Goal: Complete application form

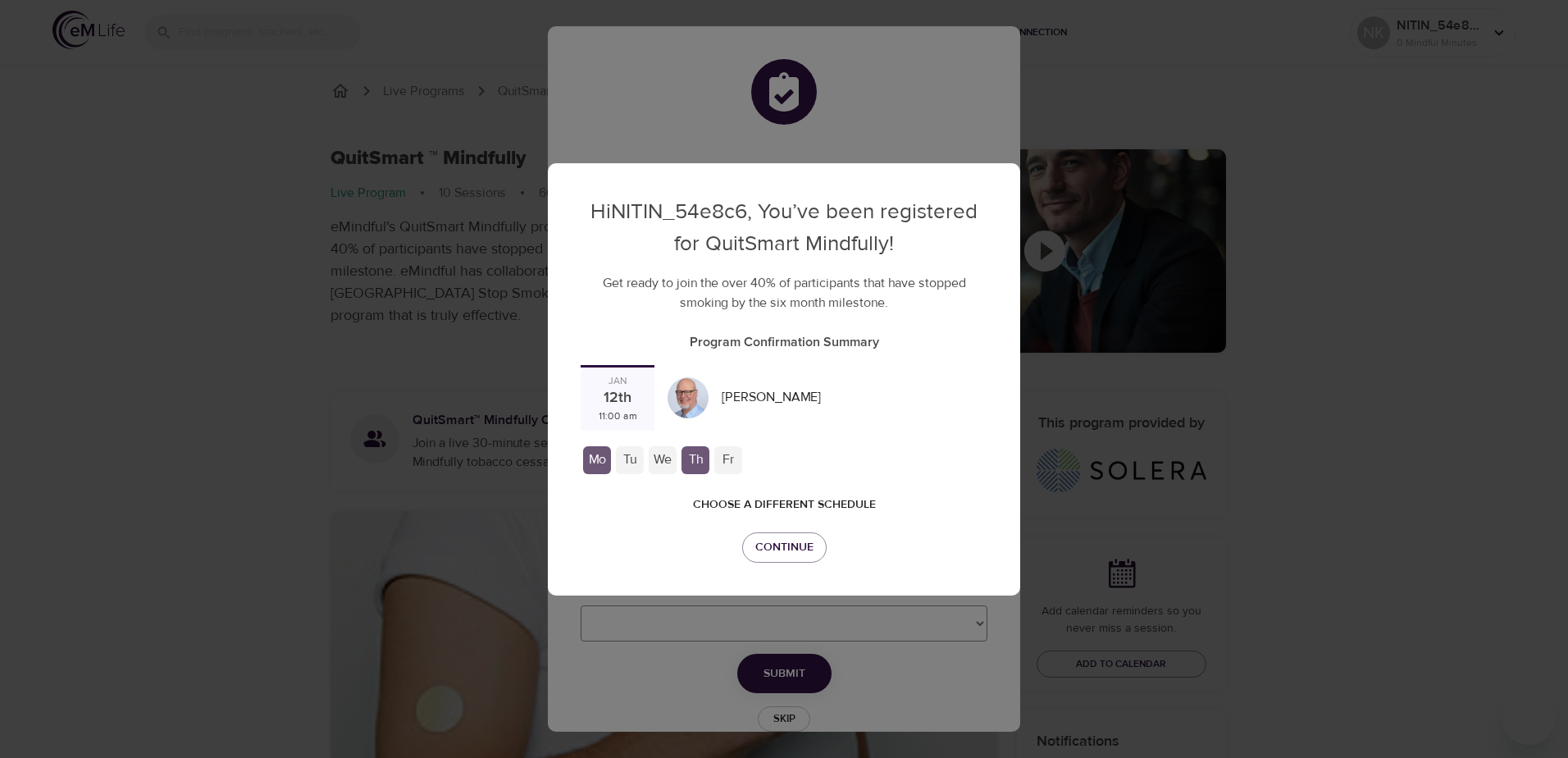
checkbox input "true"
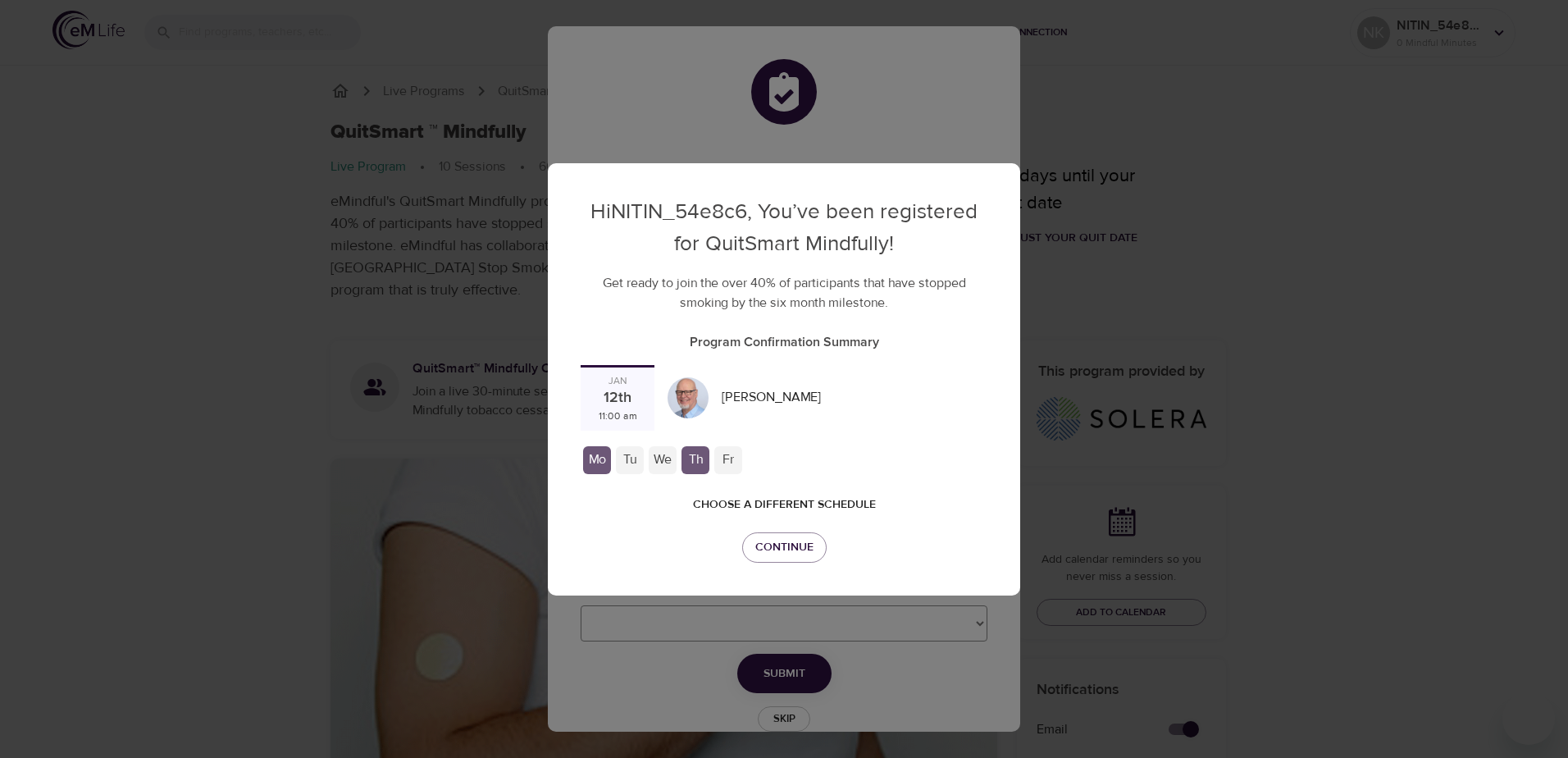
click at [643, 446] on div "Tu" at bounding box center [630, 460] width 28 height 28
click at [677, 446] on div "We" at bounding box center [663, 460] width 28 height 28
click at [742, 446] on div "Fr" at bounding box center [728, 460] width 28 height 28
click at [793, 537] on span "Continue" at bounding box center [784, 547] width 58 height 20
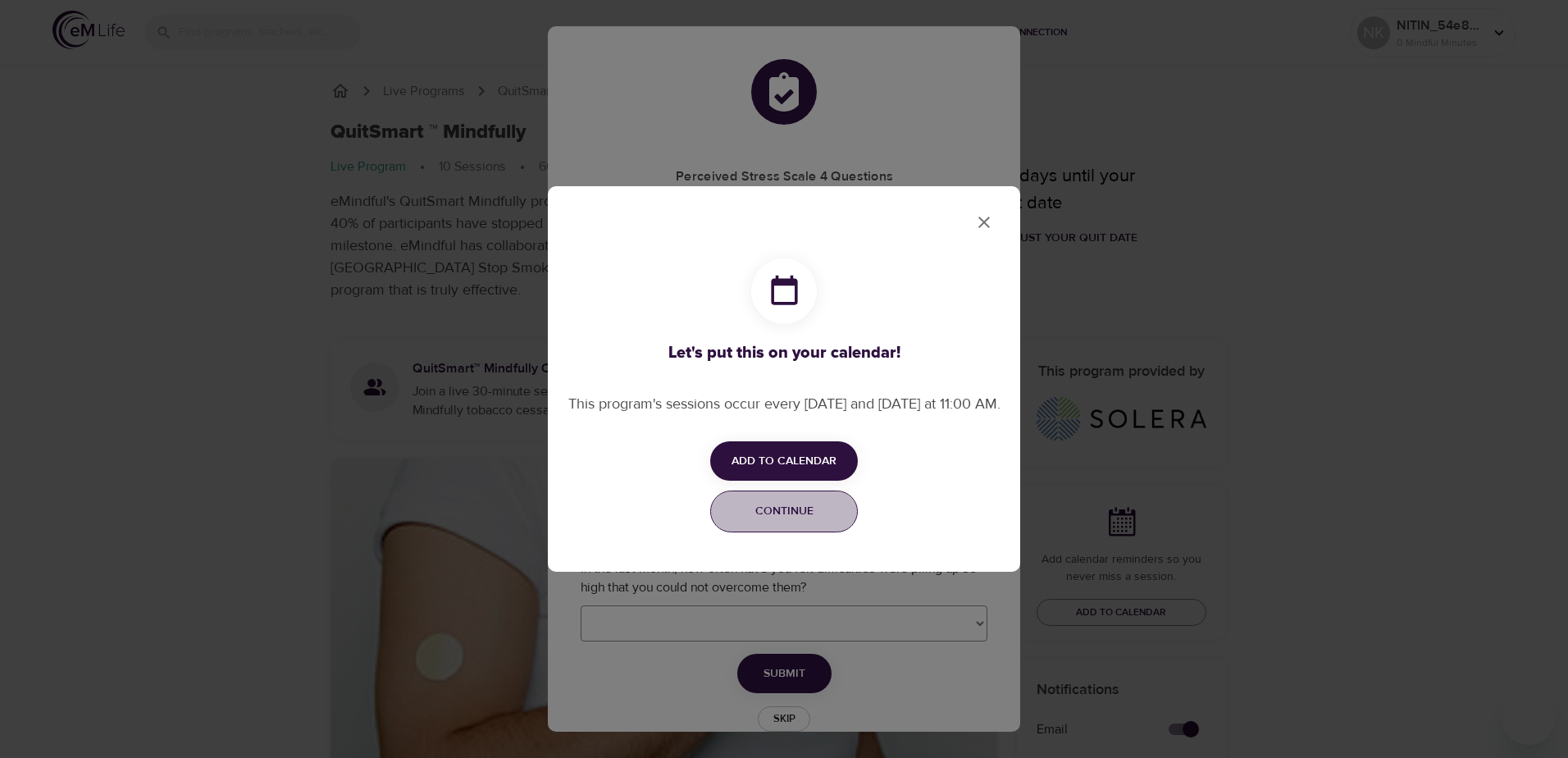
click at [782, 515] on span "Continue" at bounding box center [784, 511] width 126 height 20
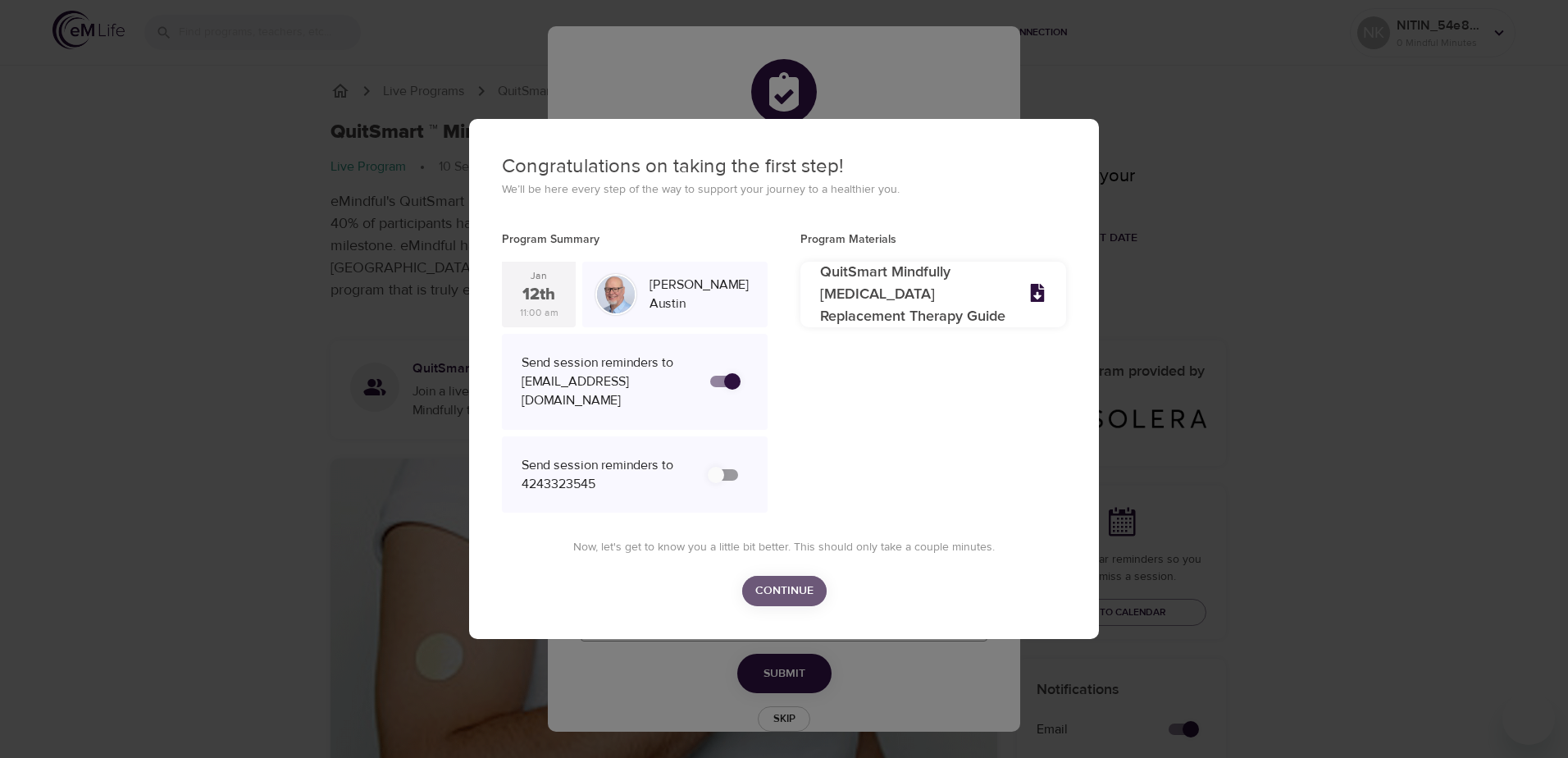
click at [784, 581] on span "Continue" at bounding box center [784, 590] width 58 height 20
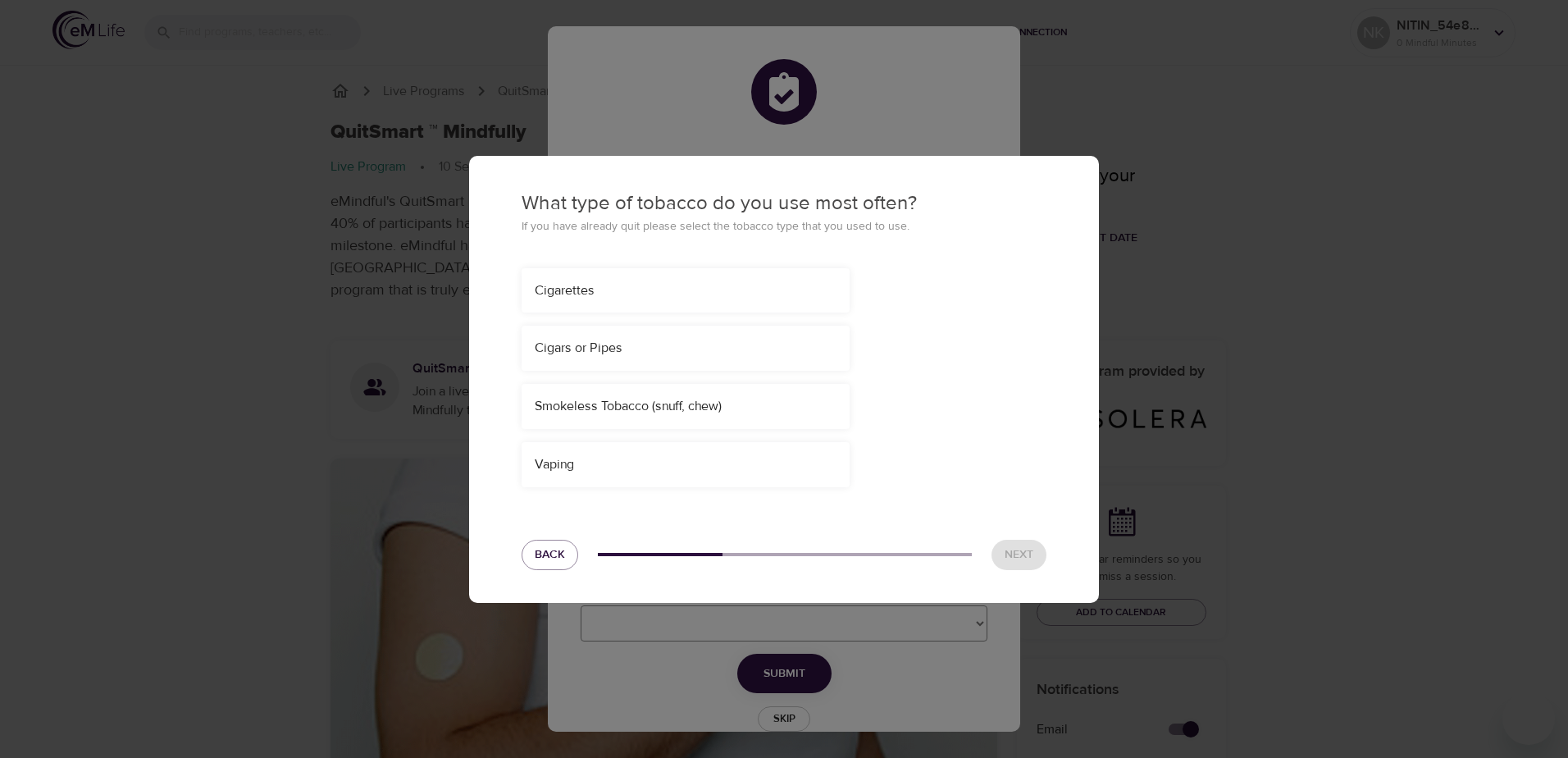
click at [659, 285] on div "Cigarettes" at bounding box center [686, 290] width 302 height 19
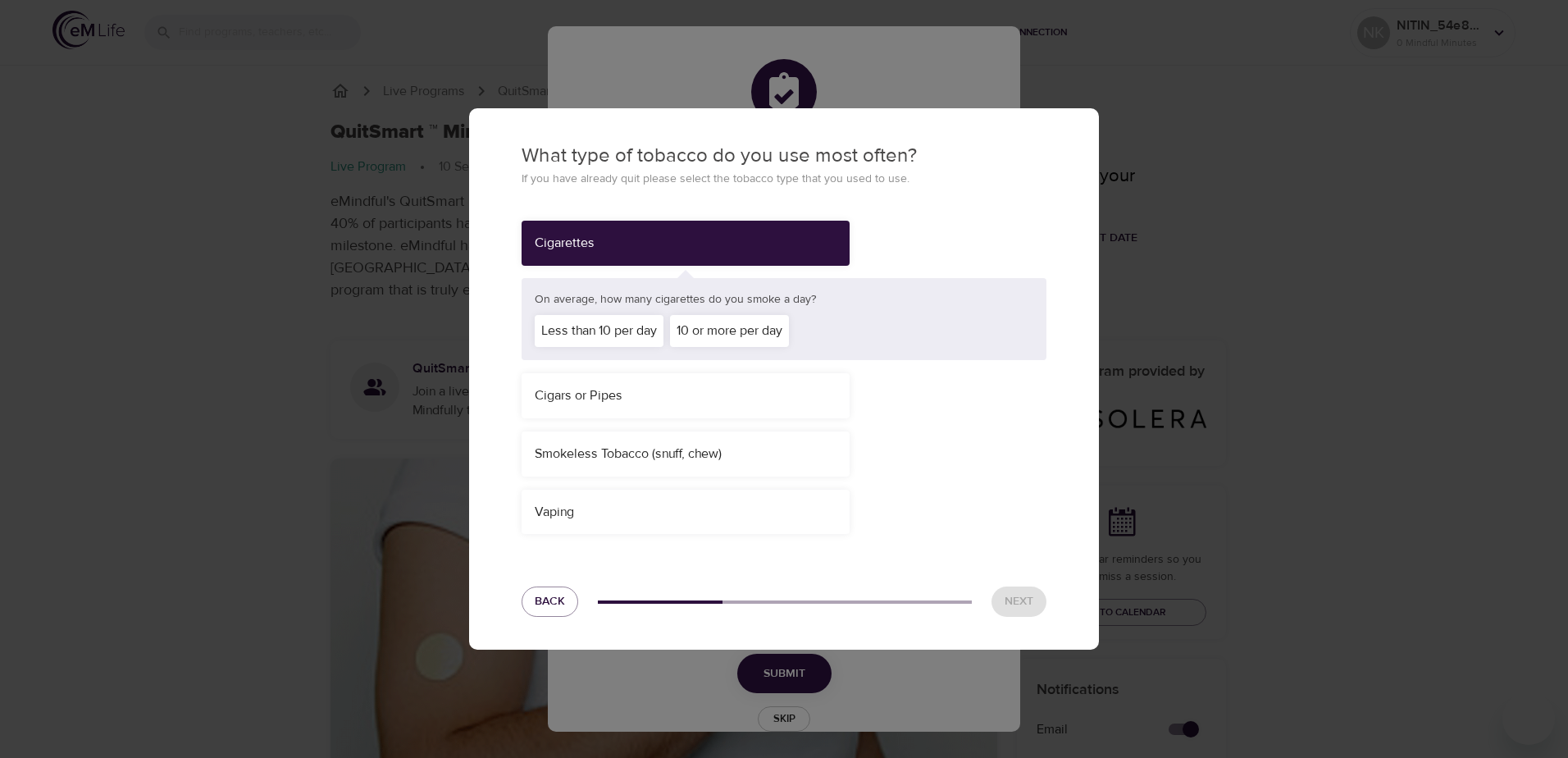
click at [641, 326] on div "Less than 10 per day" at bounding box center [599, 331] width 129 height 32
click at [1006, 589] on button "Next" at bounding box center [1018, 601] width 55 height 30
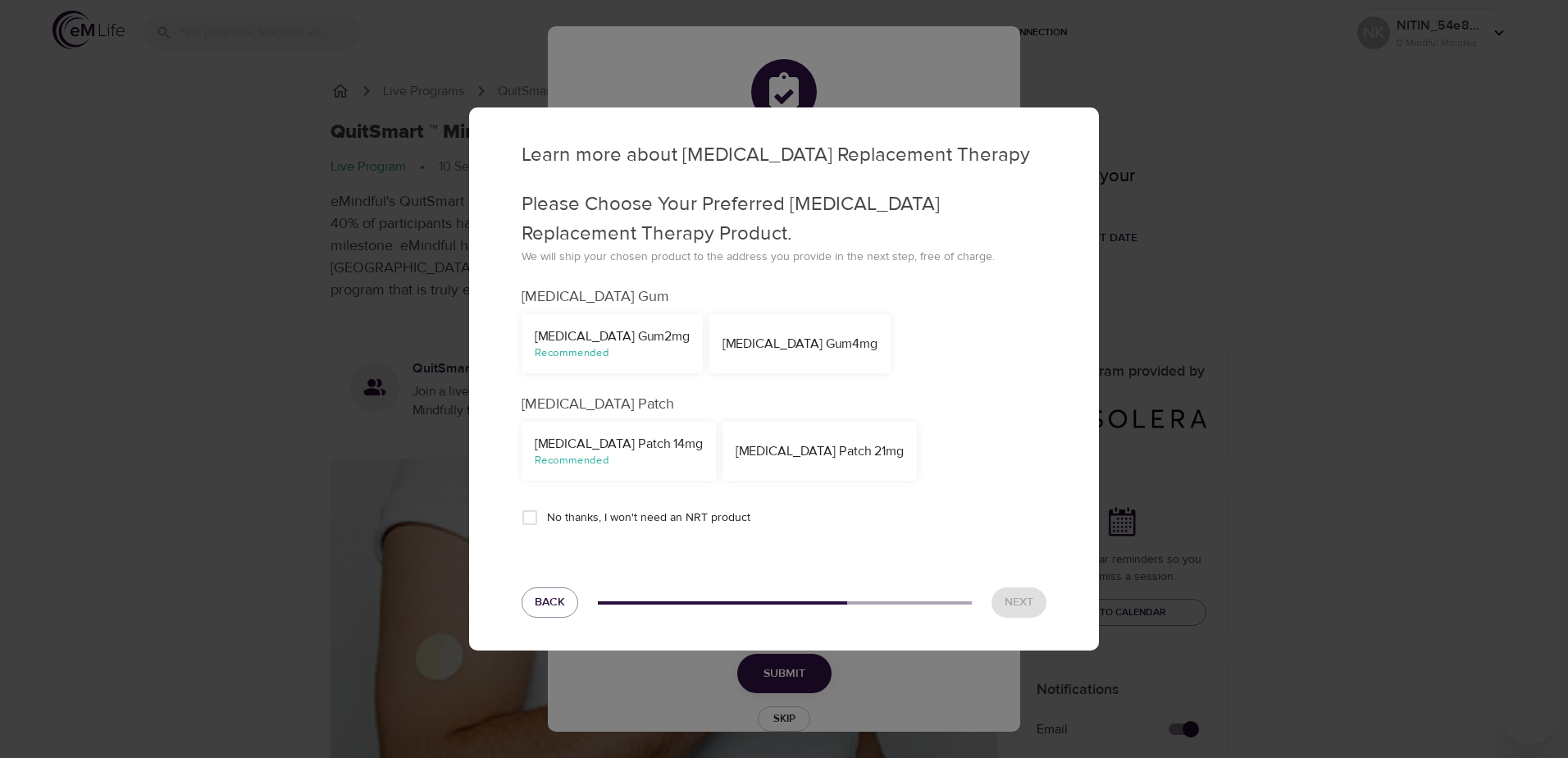
click at [709, 356] on div "Nicotine Gum 4mg" at bounding box center [799, 343] width 181 height 59
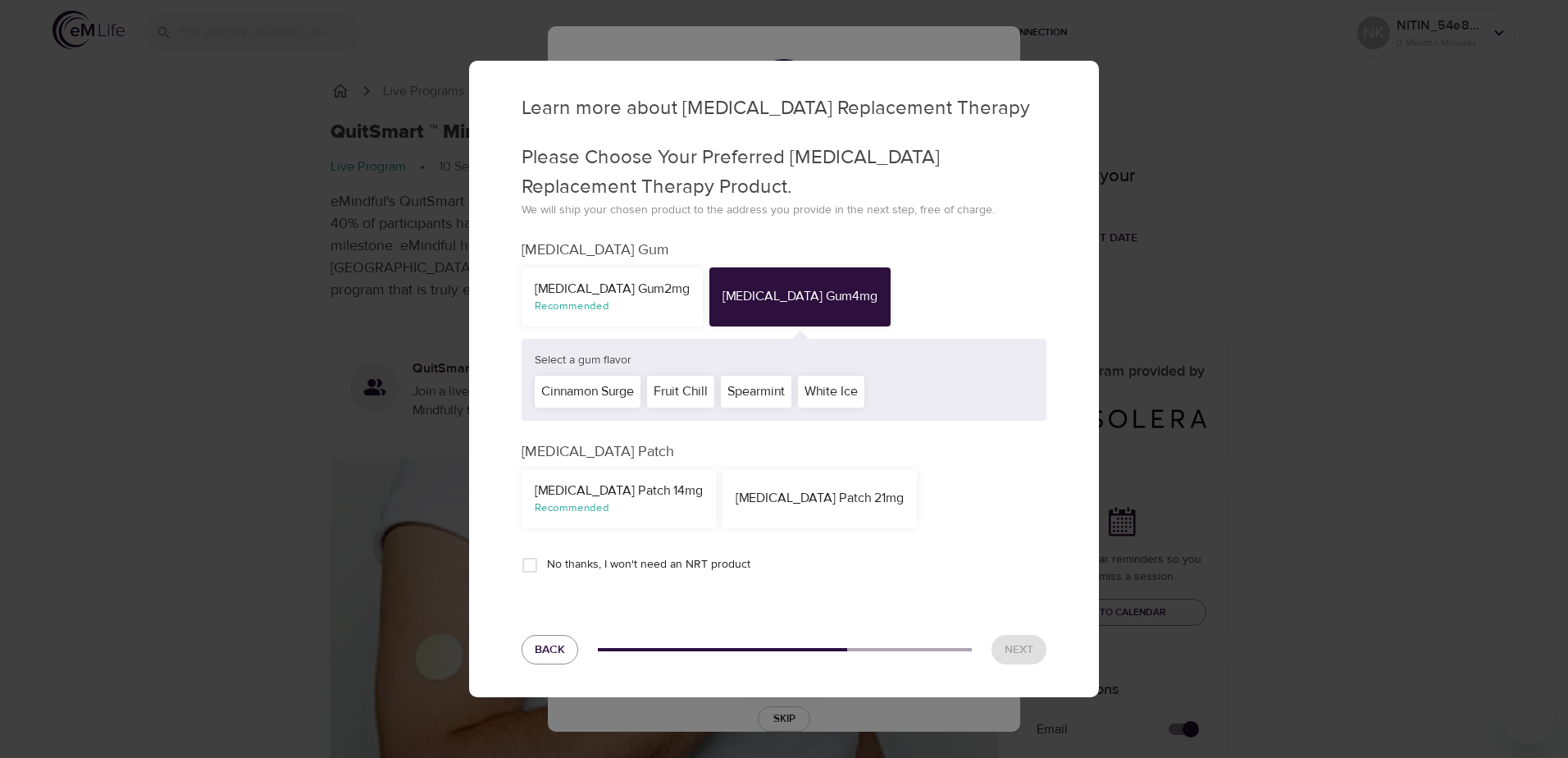
click at [748, 487] on div "NicoDerm CQ Patch 21mg" at bounding box center [820, 498] width 194 height 59
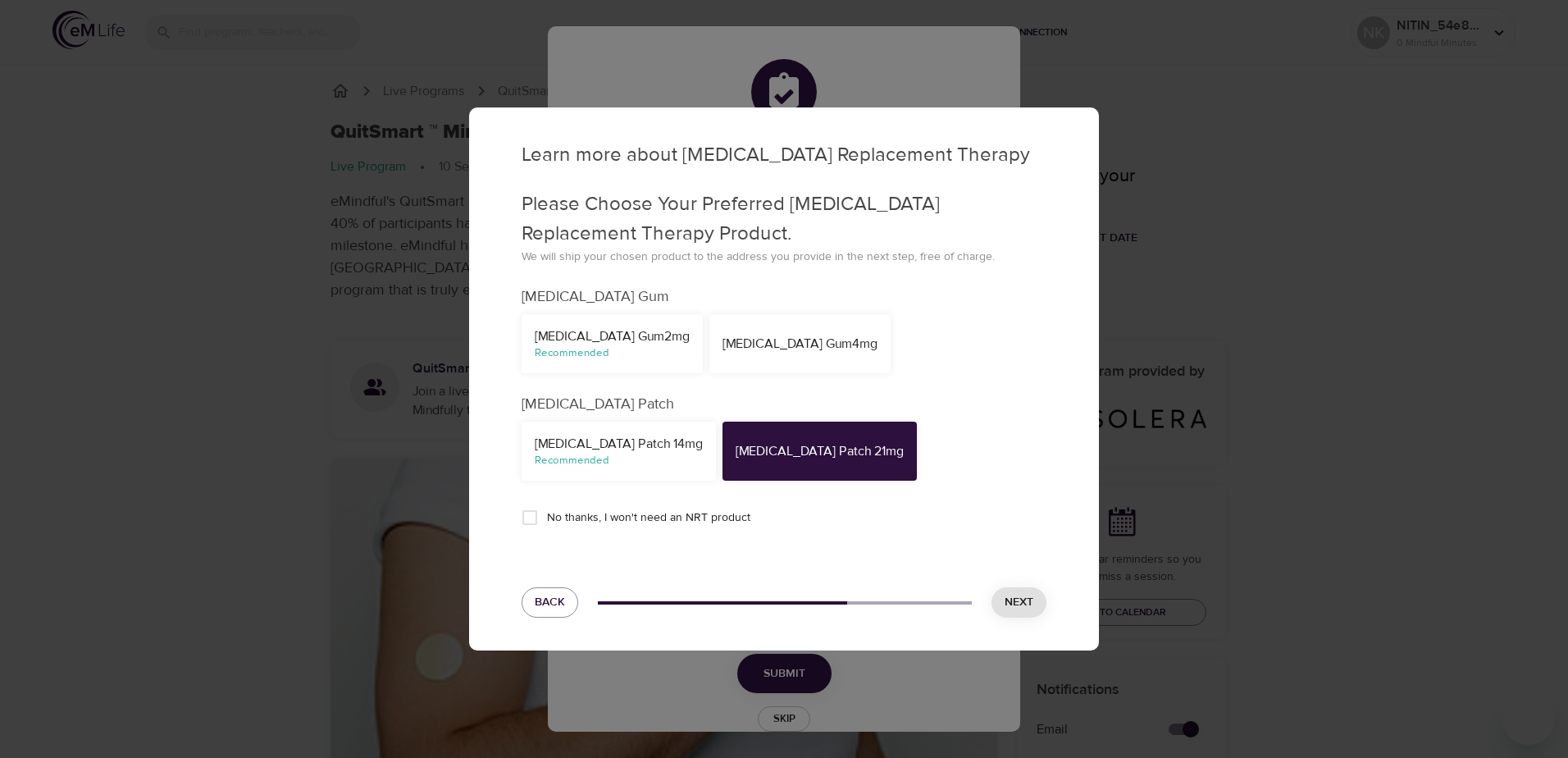
click at [713, 371] on div "Nicotine Gum 4mg" at bounding box center [799, 343] width 181 height 59
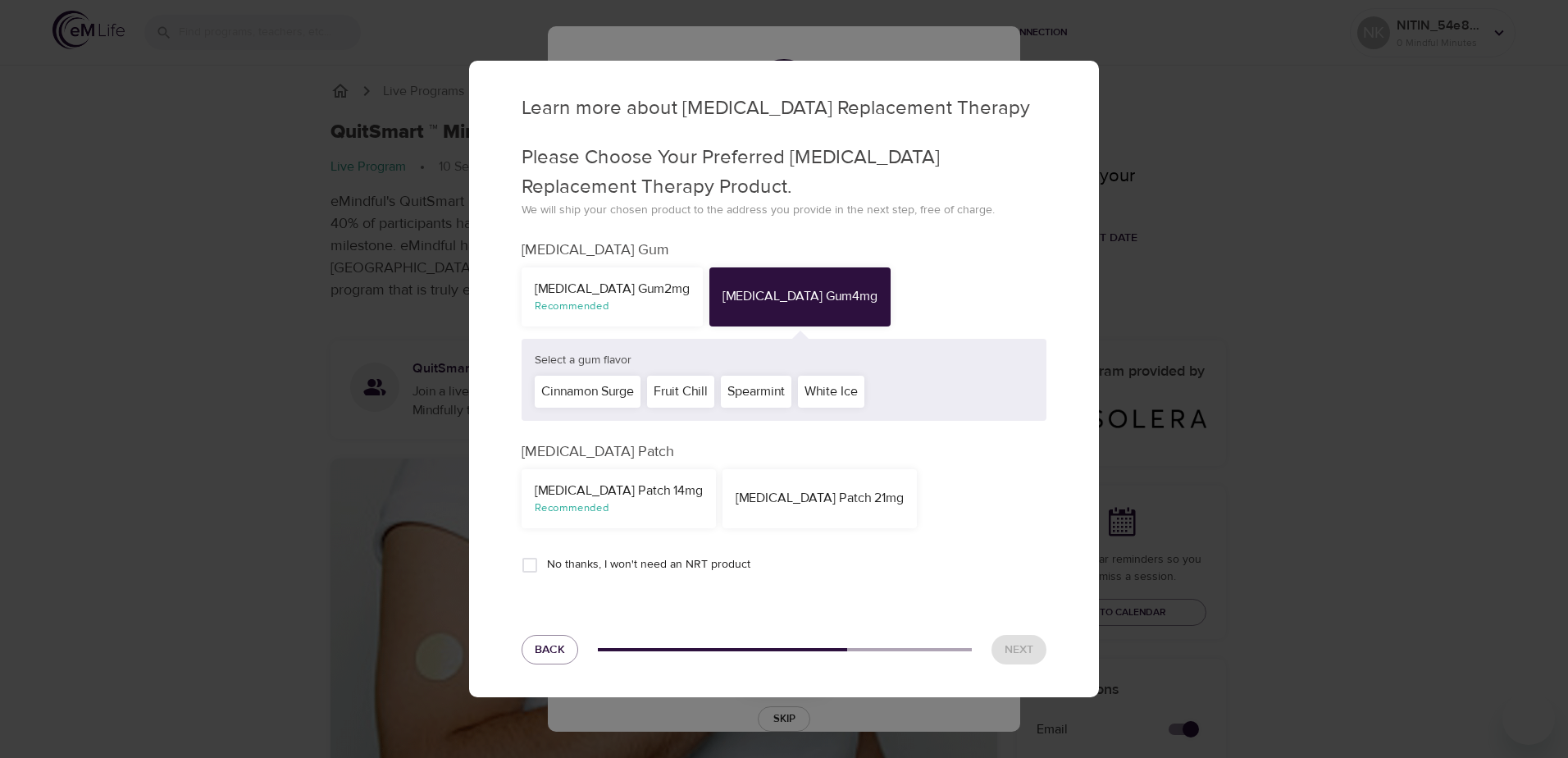
click at [768, 391] on div "Spearmint" at bounding box center [756, 392] width 71 height 32
click at [1004, 645] on span "Next" at bounding box center [1018, 649] width 29 height 20
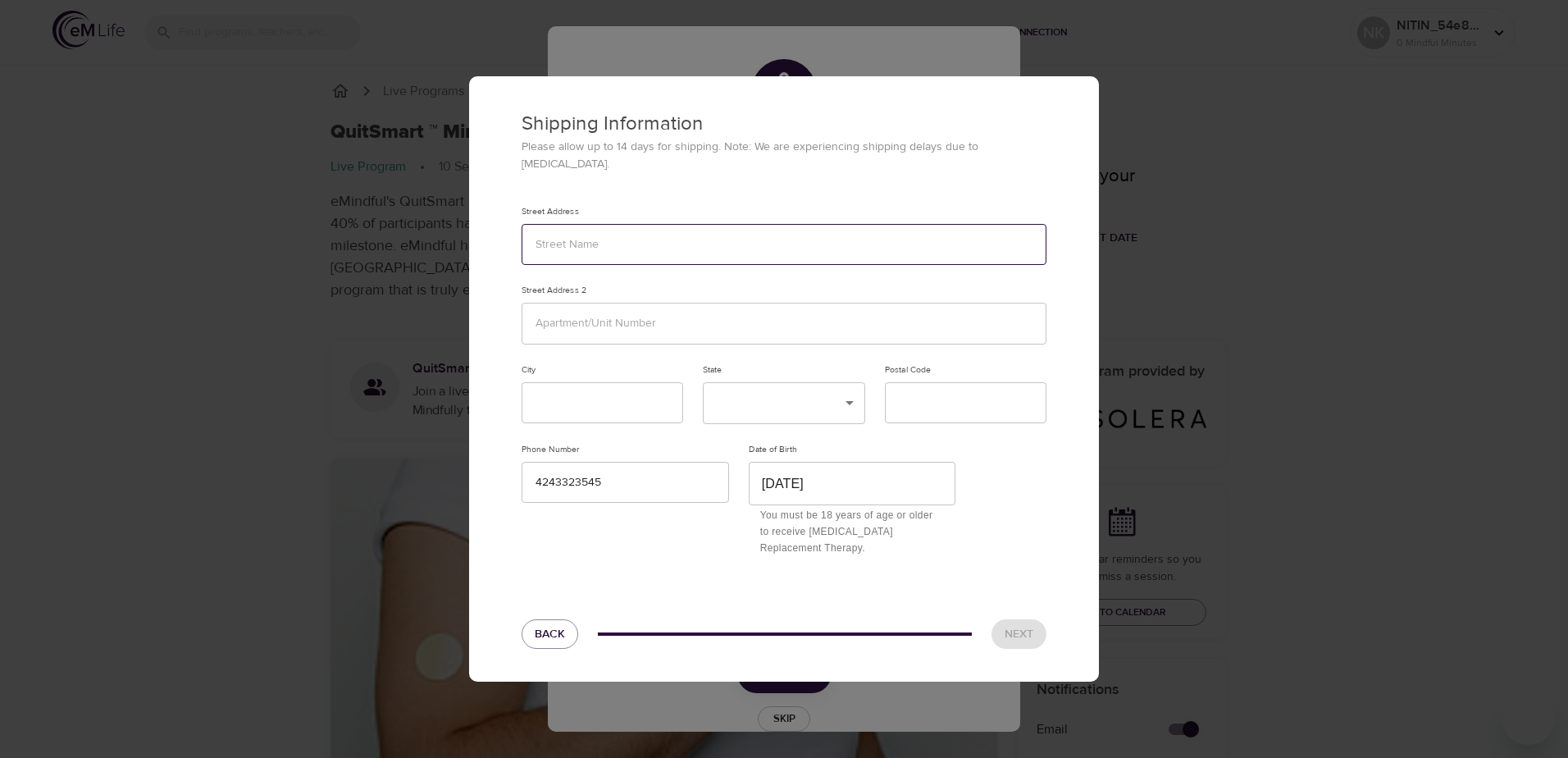
click at [557, 242] on input "text" at bounding box center [784, 244] width 525 height 41
type input "2730 Raymond Avenue"
type input "Los Angeles"
click at [612, 324] on input "text" at bounding box center [784, 323] width 525 height 41
type input "8"
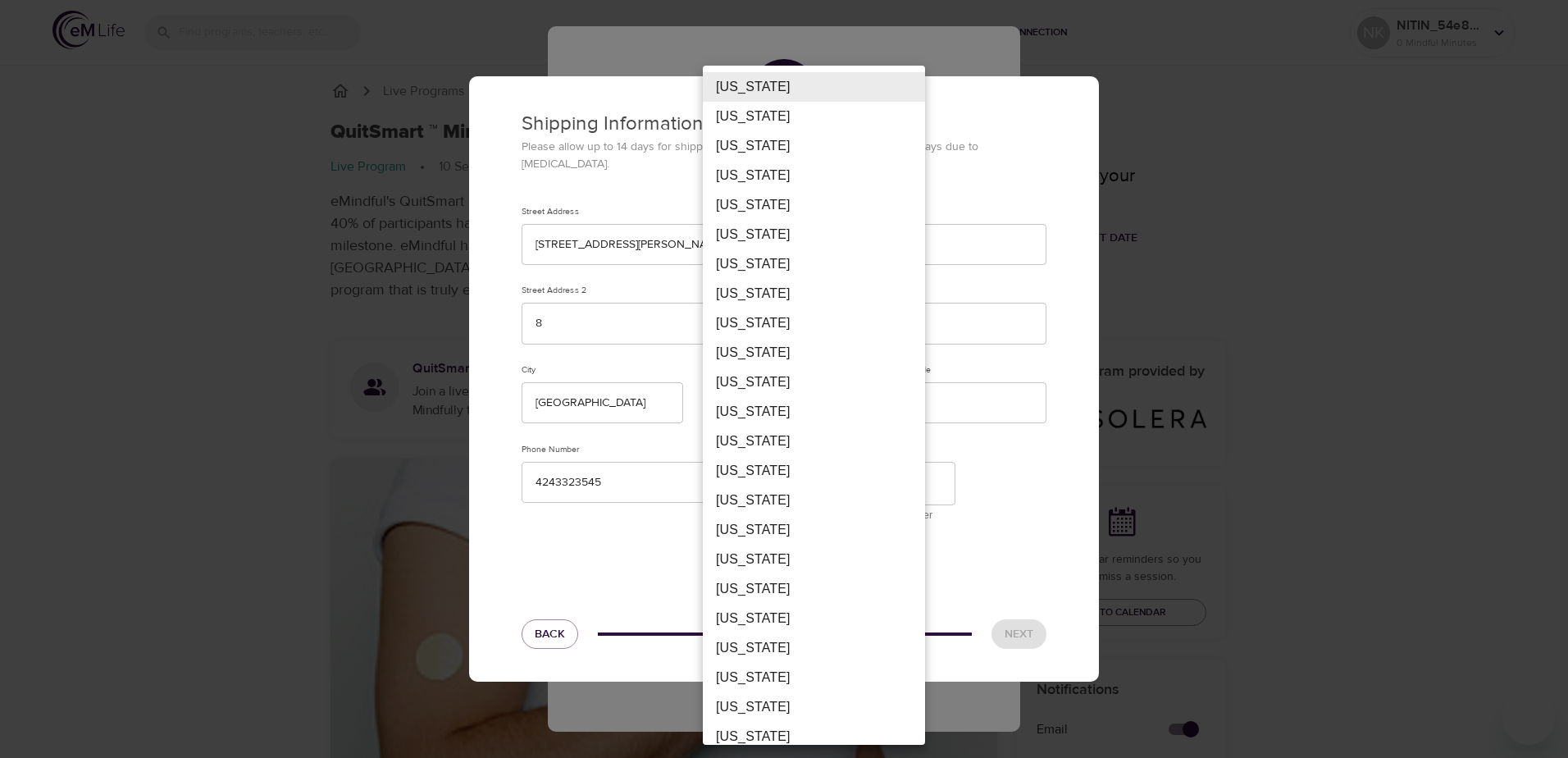
click at [778, 236] on li "California" at bounding box center [814, 234] width 222 height 29
type input "CA"
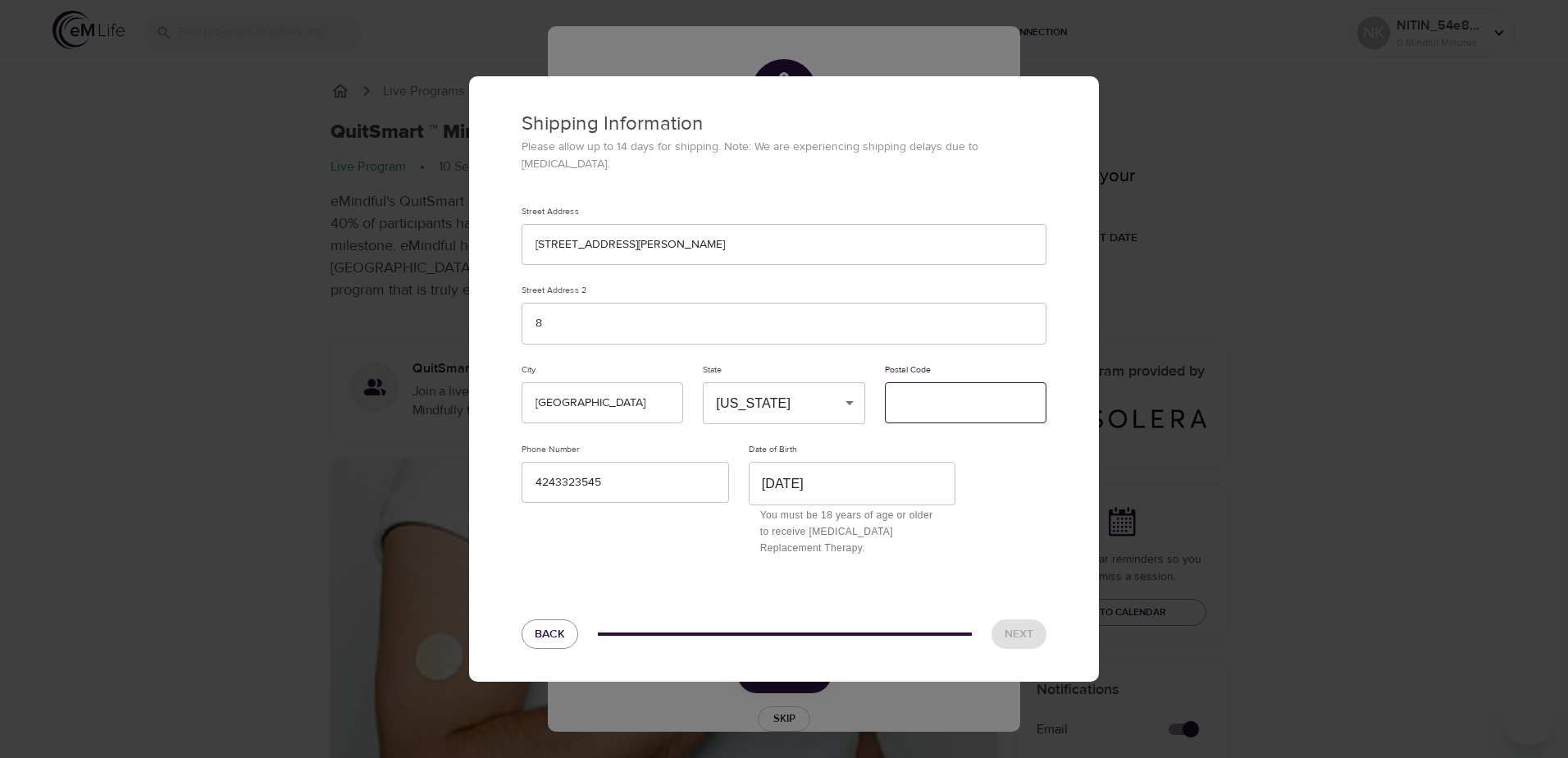
click at [911, 403] on input "text" at bounding box center [965, 402] width 161 height 41
type input "90007"
click at [1004, 619] on button "Next" at bounding box center [1018, 634] width 55 height 30
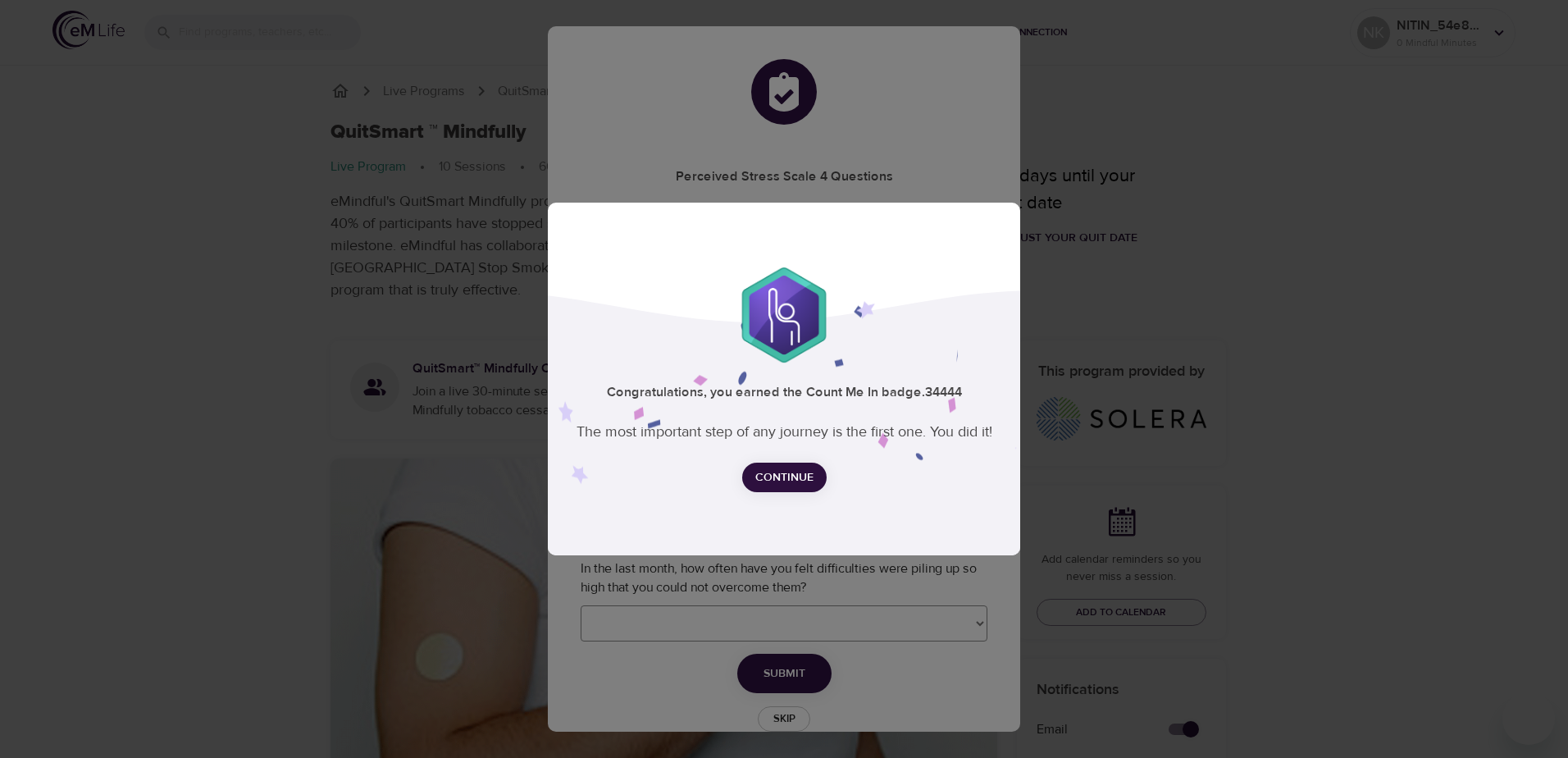
click at [771, 474] on span "Continue" at bounding box center [784, 477] width 58 height 20
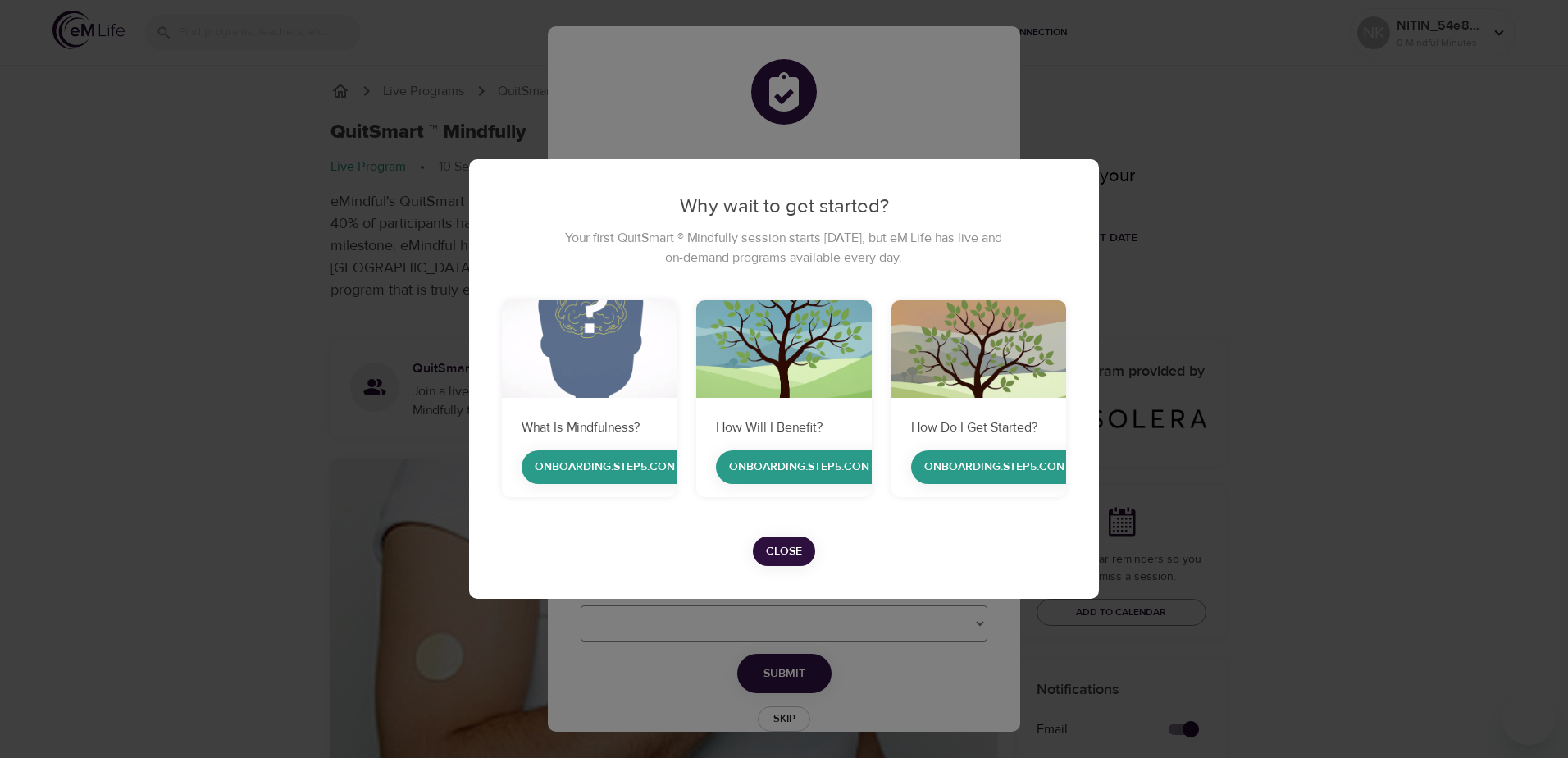
click at [602, 431] on p "What Is Mindfulness?" at bounding box center [589, 427] width 135 height 19
click at [618, 455] on button "onboarding.step5.continue" at bounding box center [621, 467] width 199 height 34
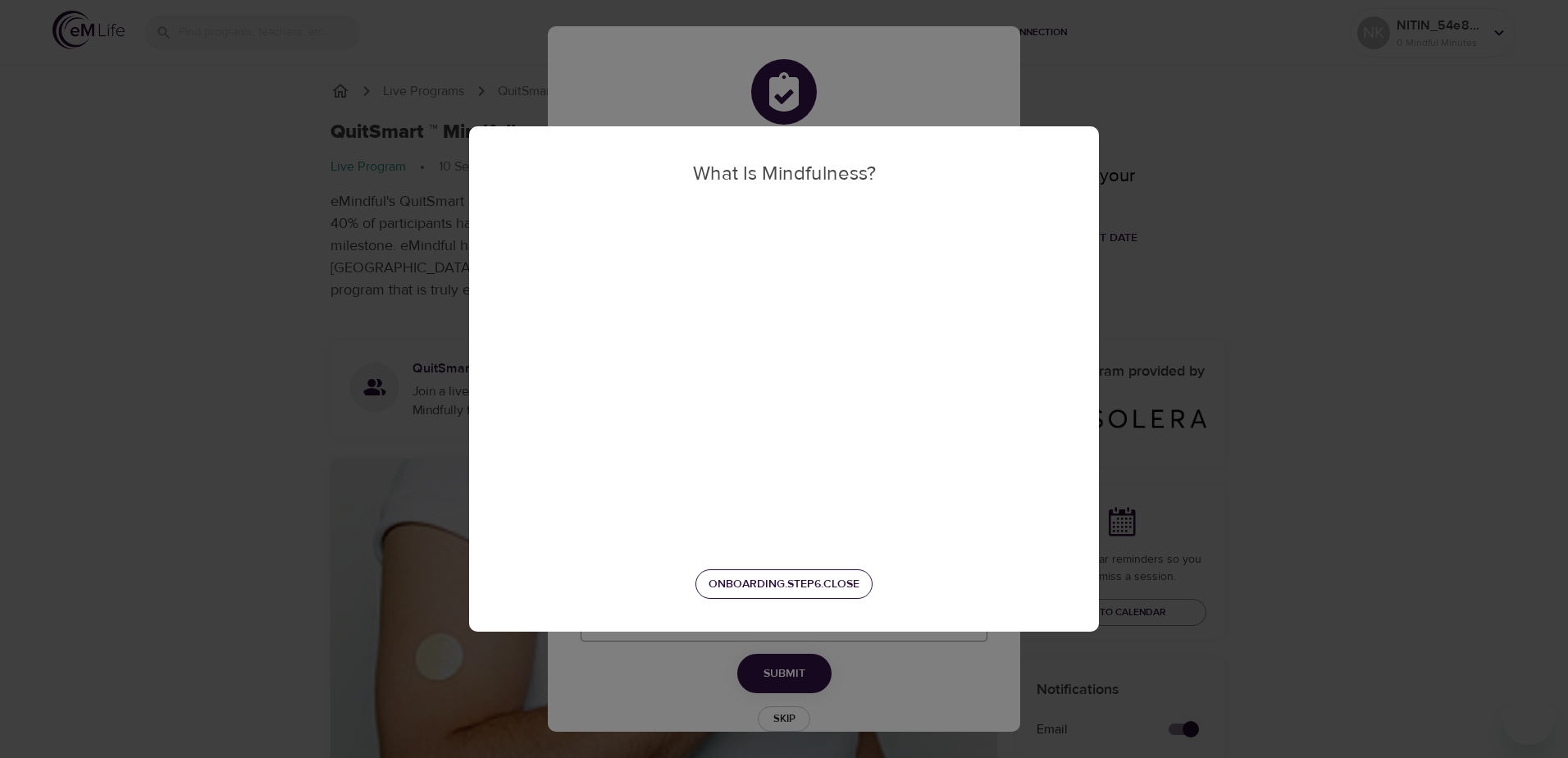
click at [761, 582] on span "onboarding.step6.close" at bounding box center [784, 583] width 151 height 20
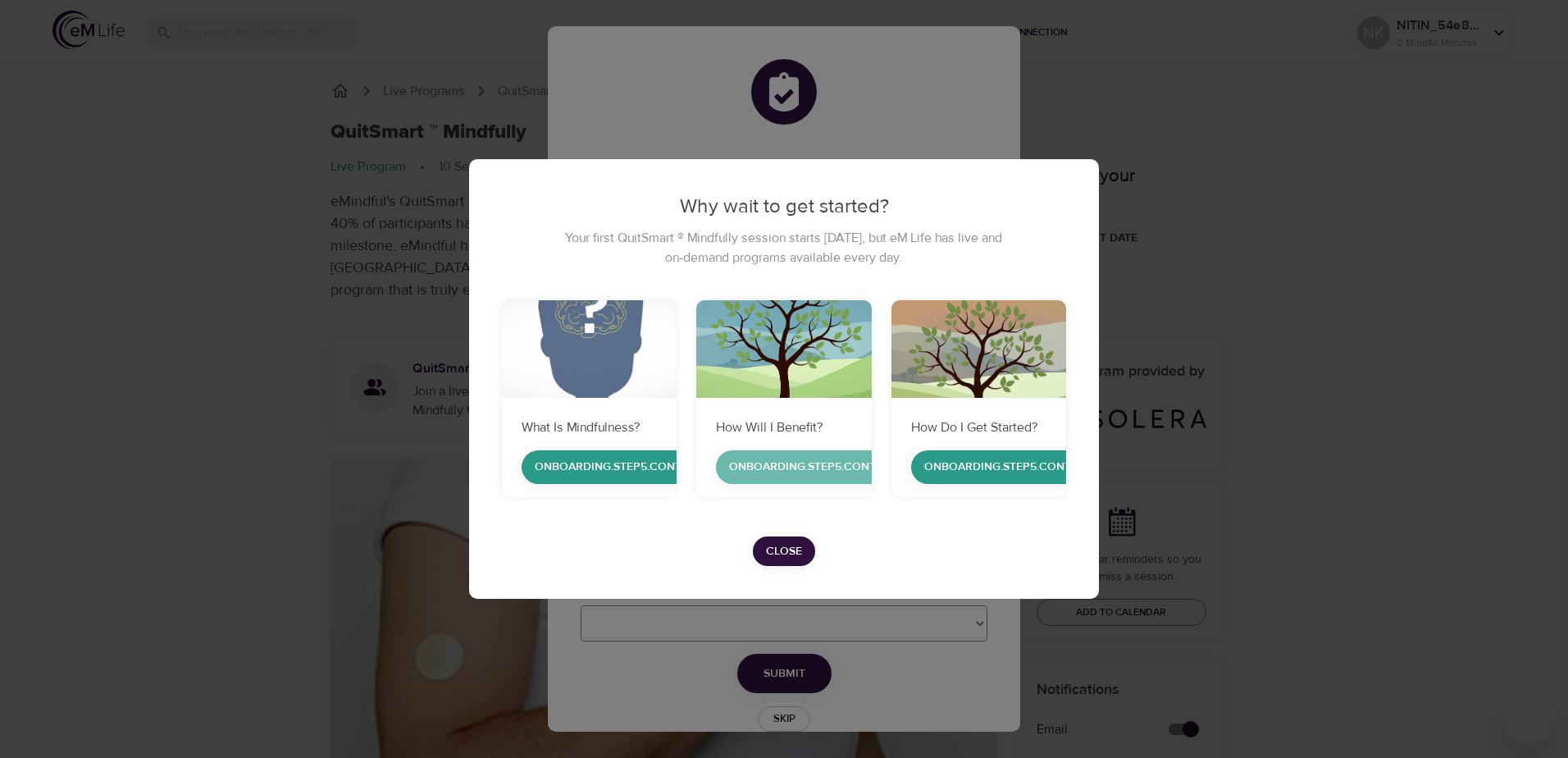
click at [787, 471] on span "onboarding.step5.continue" at bounding box center [815, 467] width 173 height 20
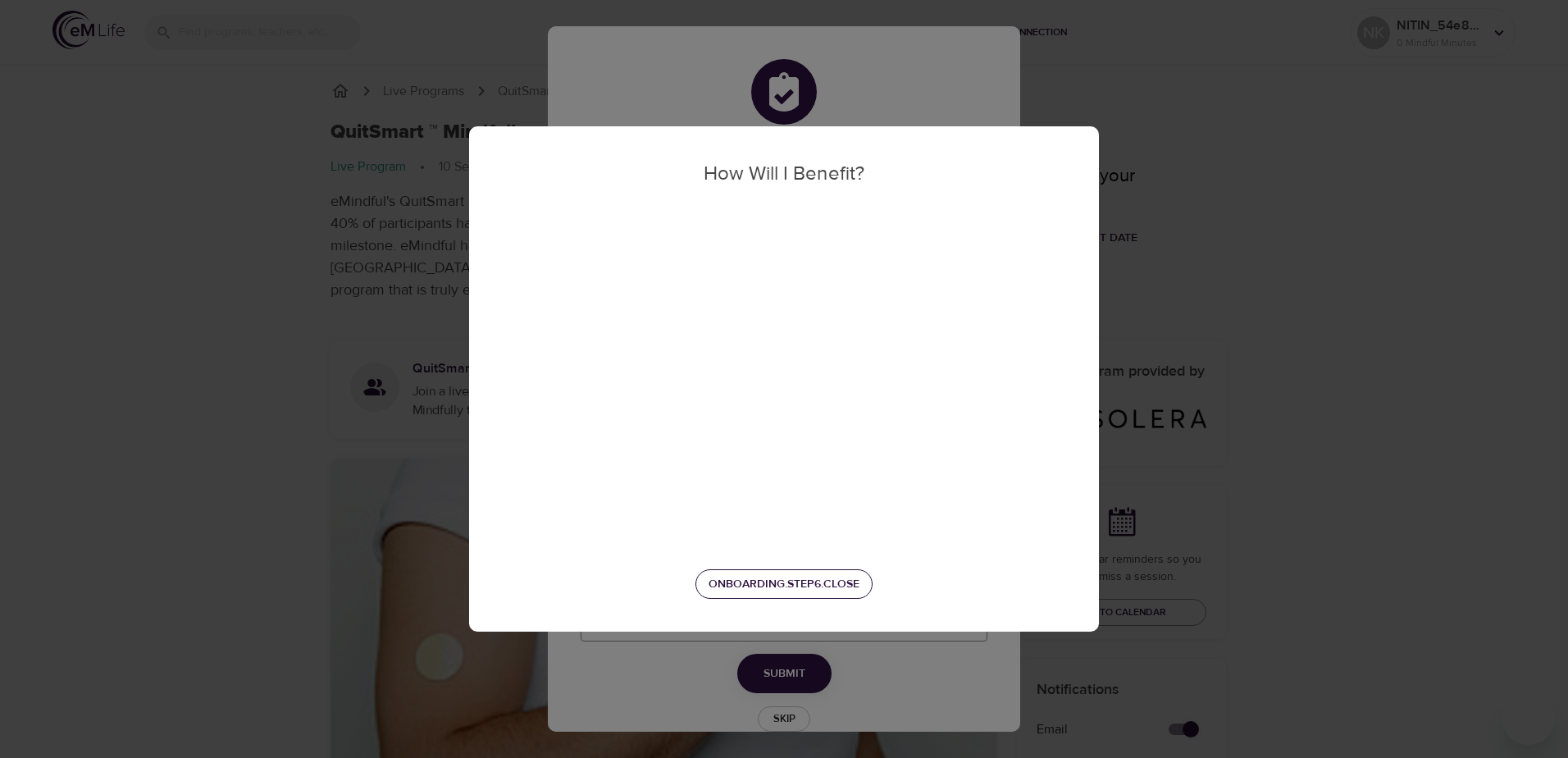
click at [716, 581] on span "onboarding.step6.close" at bounding box center [784, 583] width 151 height 20
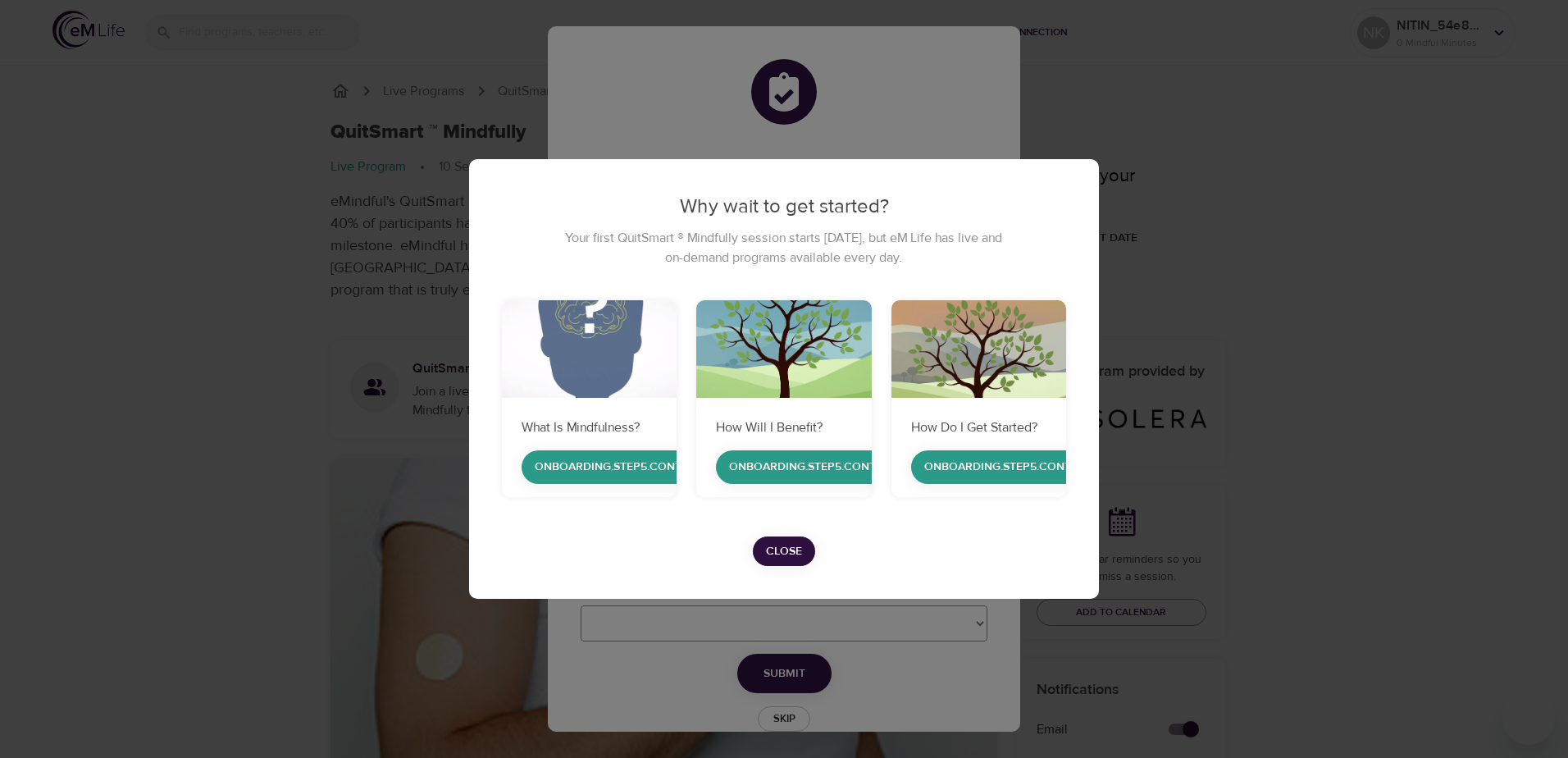
click at [792, 558] on span "Close" at bounding box center [784, 551] width 36 height 20
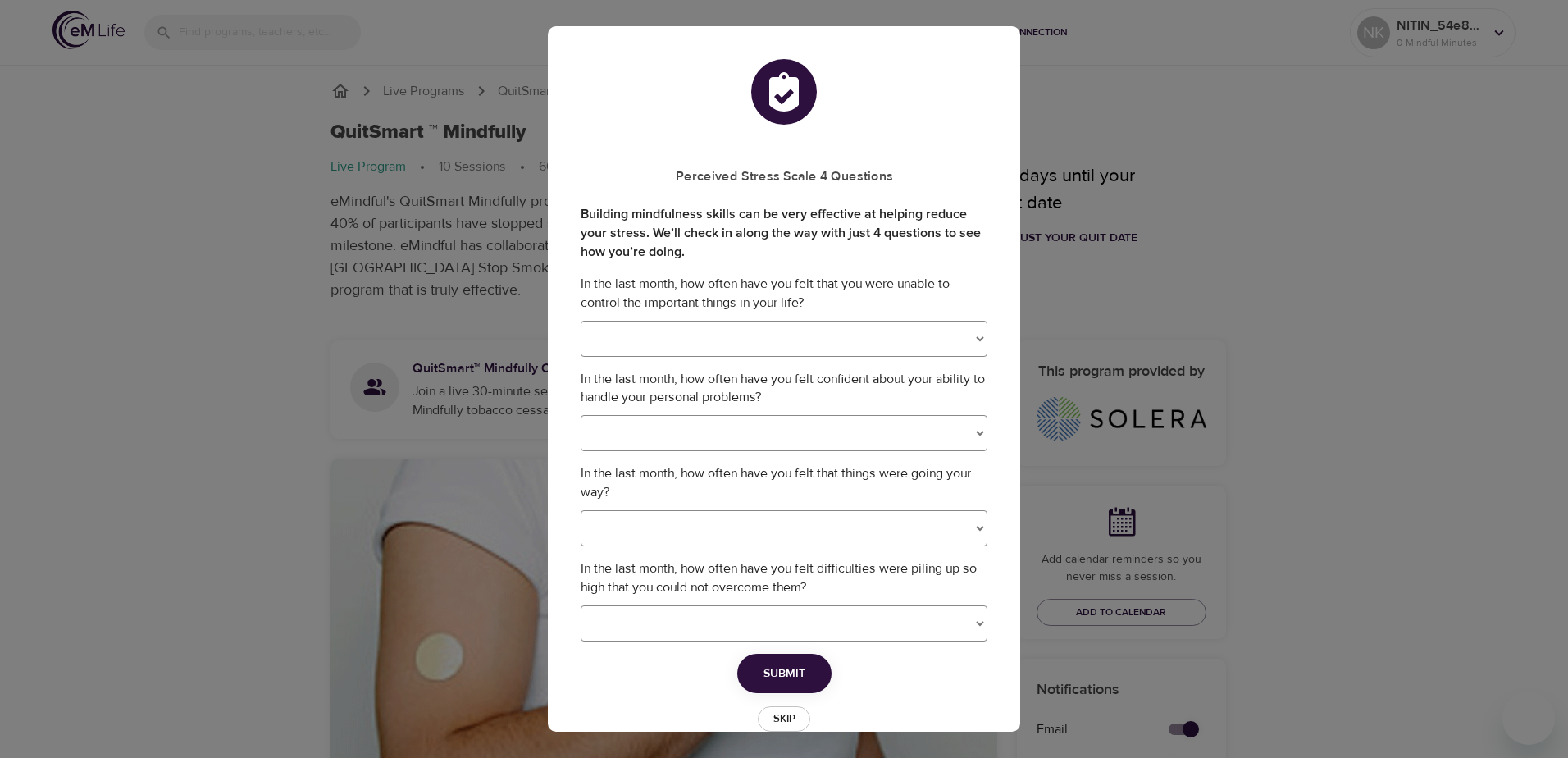
click at [871, 351] on select "Never Almost Never Sometimes Fairly Often Very Often" at bounding box center [784, 338] width 407 height 36
select select "3"
click at [581, 320] on select "Never Almost Never Sometimes Fairly Often Very Often" at bounding box center [784, 338] width 407 height 36
click at [863, 434] on select "Never Almost Never Sometimes Fairly Often Very Often" at bounding box center [784, 432] width 407 height 36
select select "2"
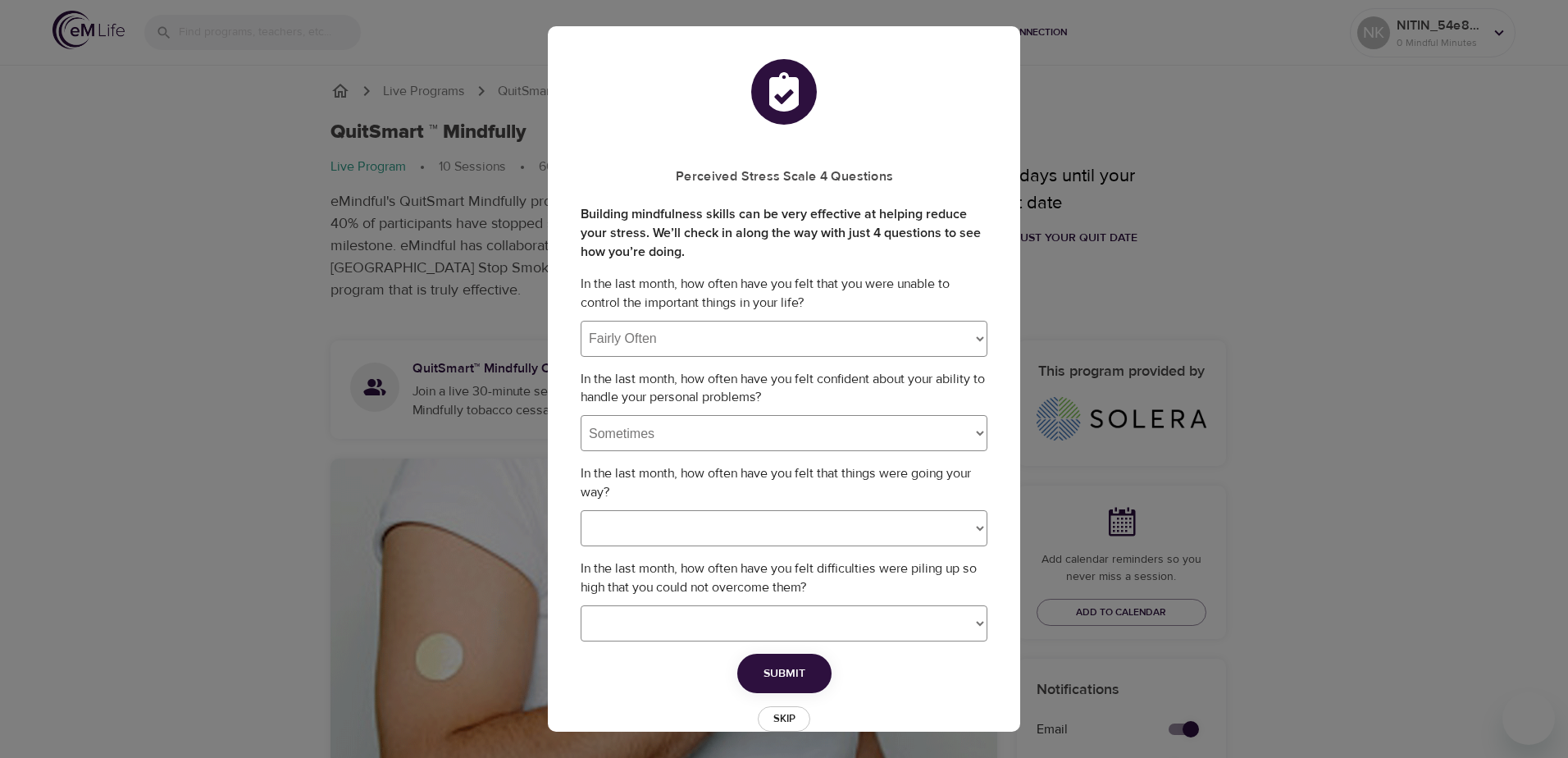
click at [581, 415] on select "Never Almost Never Sometimes Fairly Often Very Often" at bounding box center [784, 432] width 407 height 36
click at [856, 526] on select "Never Almost Never Sometimes Fairly Often Very Often" at bounding box center [784, 528] width 407 height 36
select select "1"
click at [581, 510] on select "Never Almost Never Sometimes Fairly Often Very Often" at bounding box center [784, 528] width 407 height 36
click at [921, 627] on select "Never Almost Never Sometimes Fairly Often Very Often" at bounding box center [784, 623] width 407 height 36
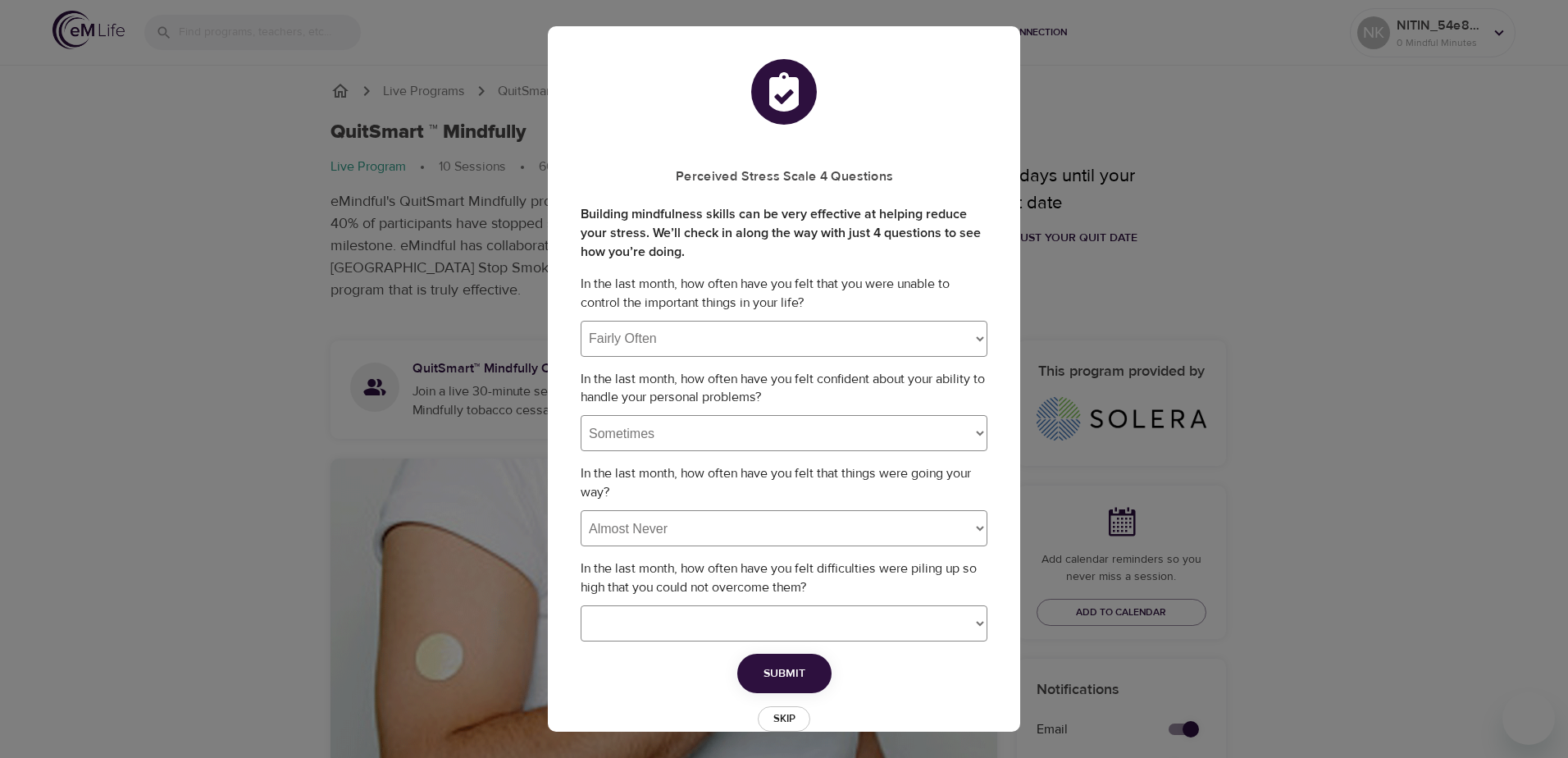
select select "4"
click at [581, 605] on select "Never Almost Never Sometimes Fairly Often Very Often" at bounding box center [784, 623] width 407 height 36
click at [786, 669] on span "Submit" at bounding box center [784, 673] width 41 height 20
select select
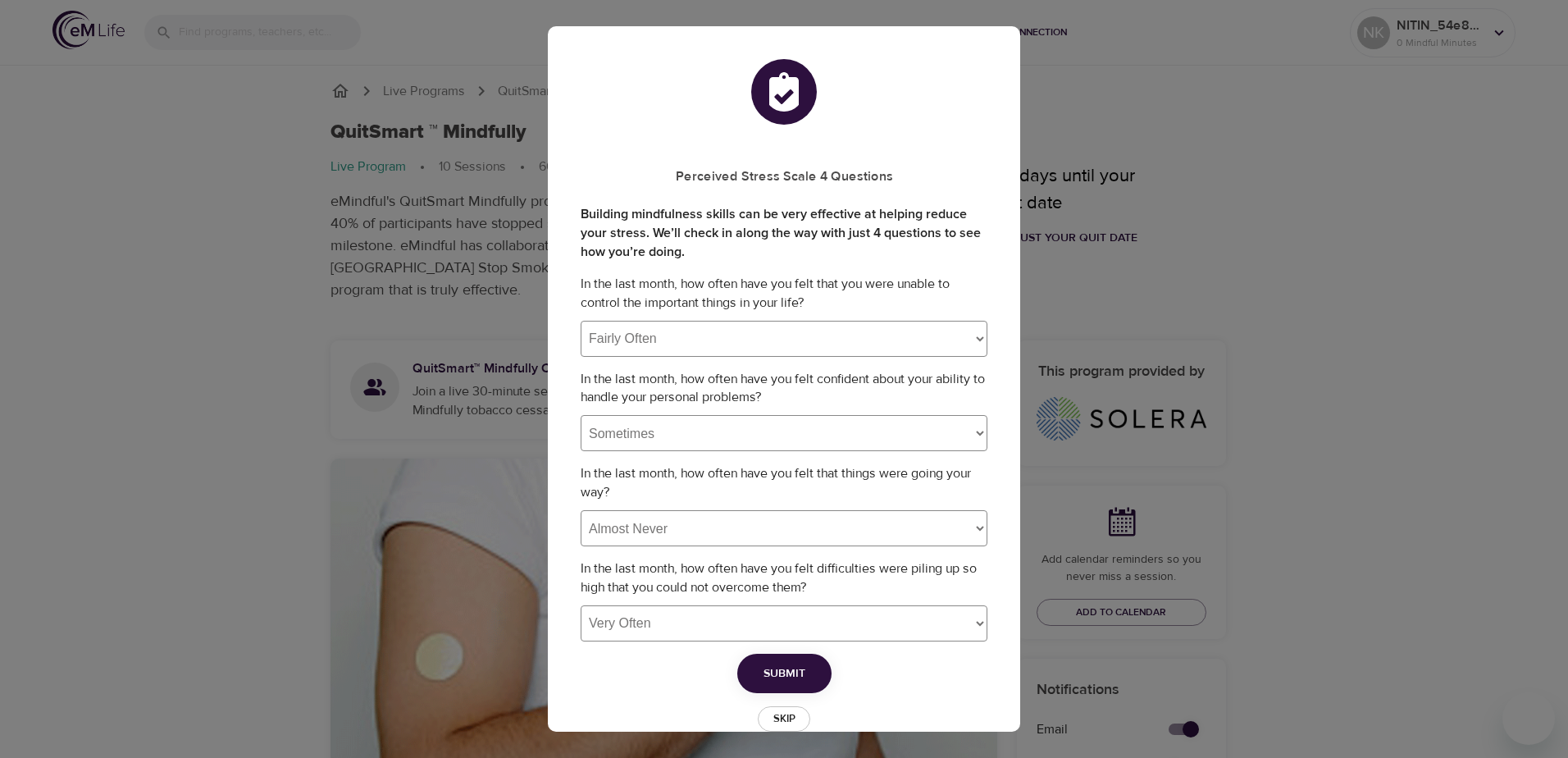
select select
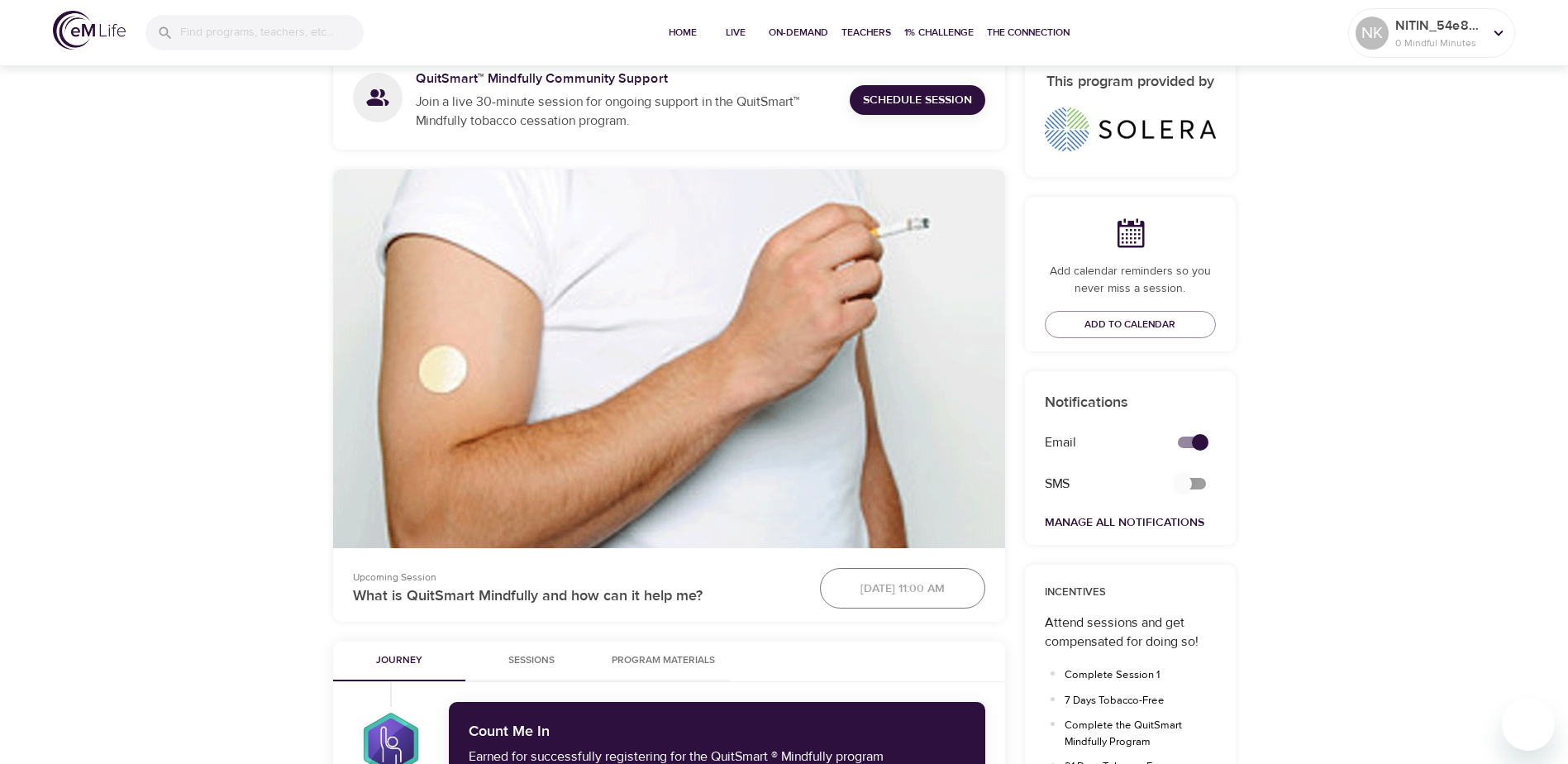
scroll to position [331, 0]
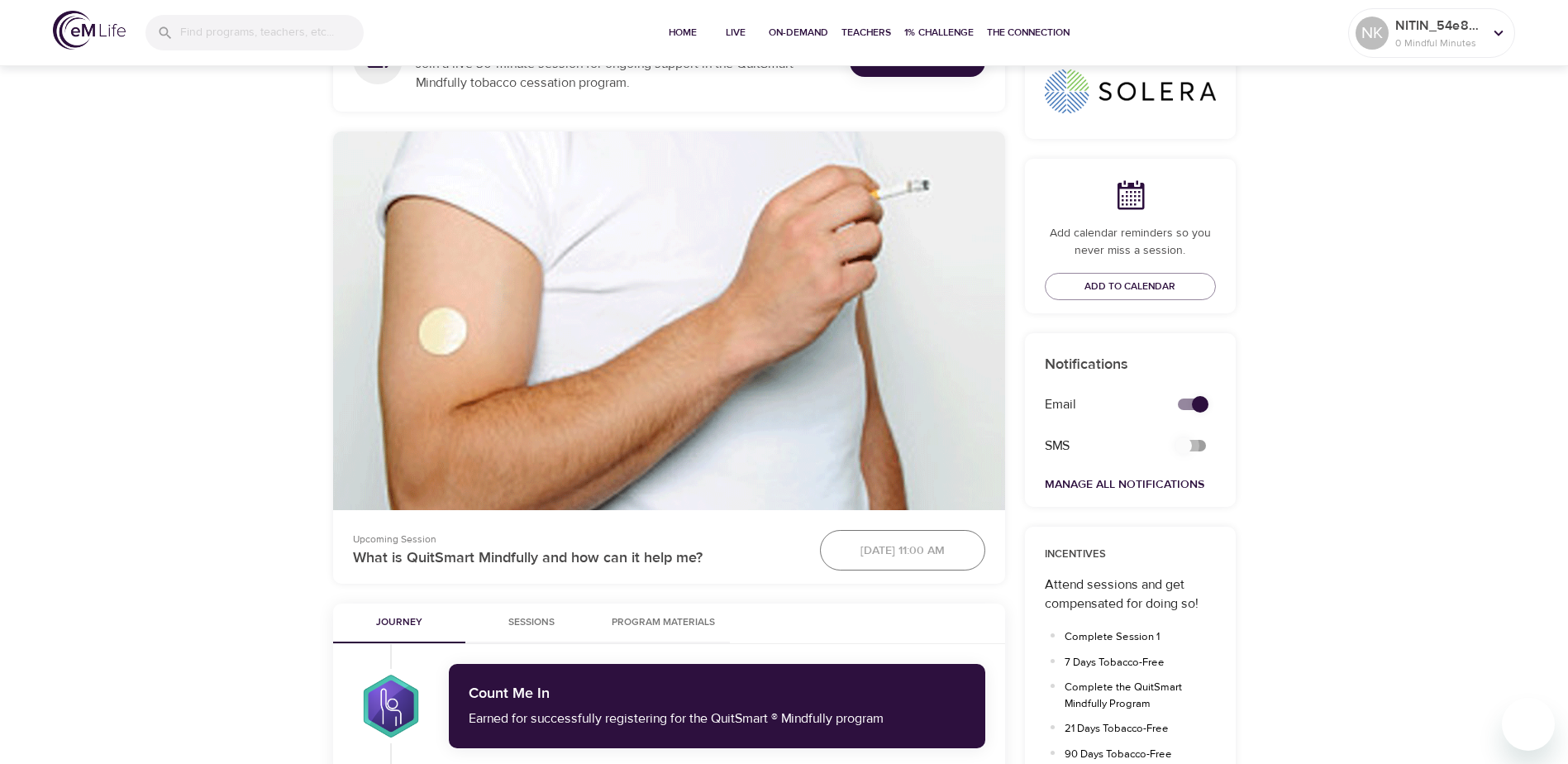
click at [1183, 448] on input "secondary checkbox" at bounding box center [1184, 445] width 94 height 31
checkbox input "true"
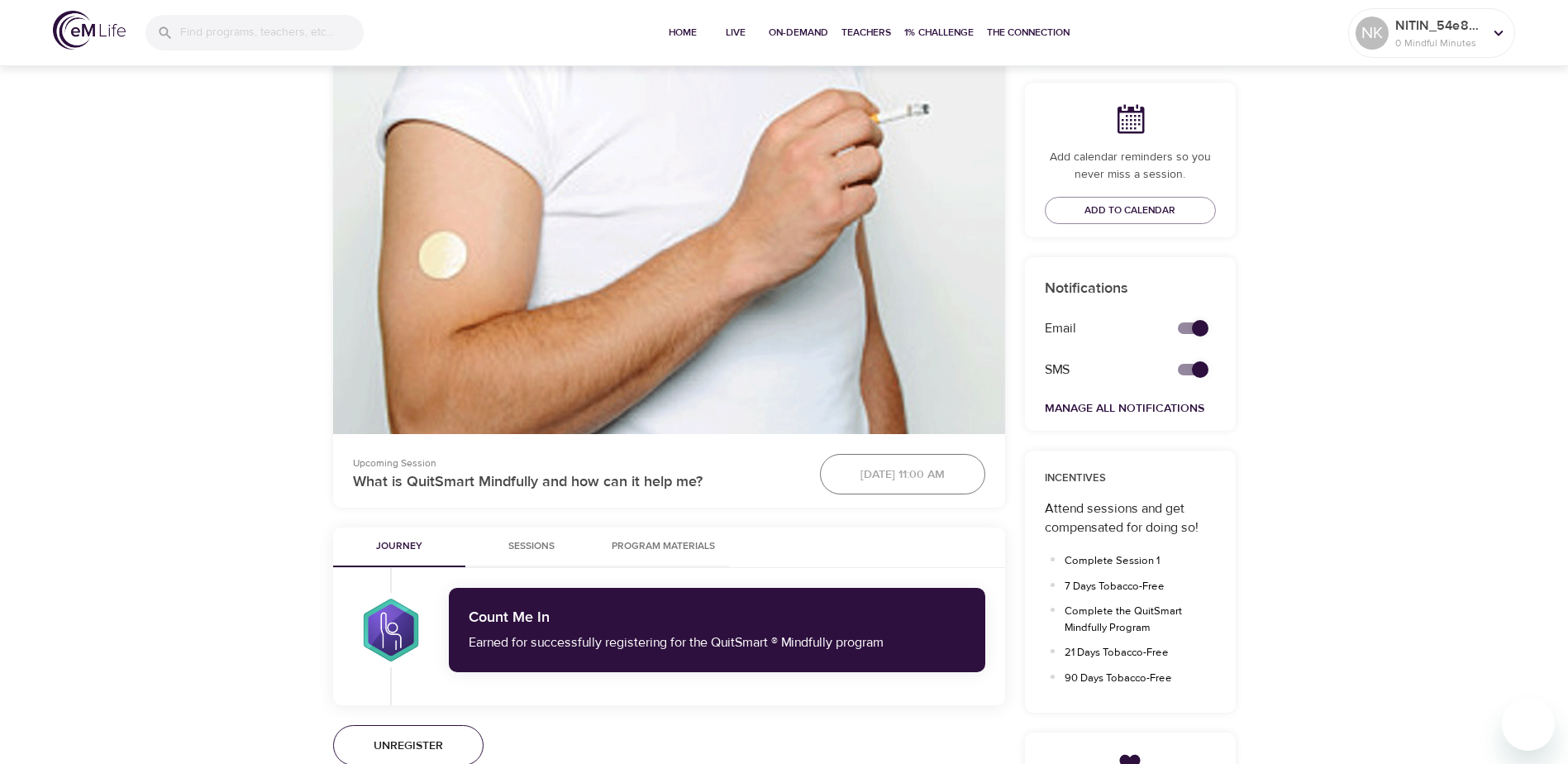
scroll to position [495, 0]
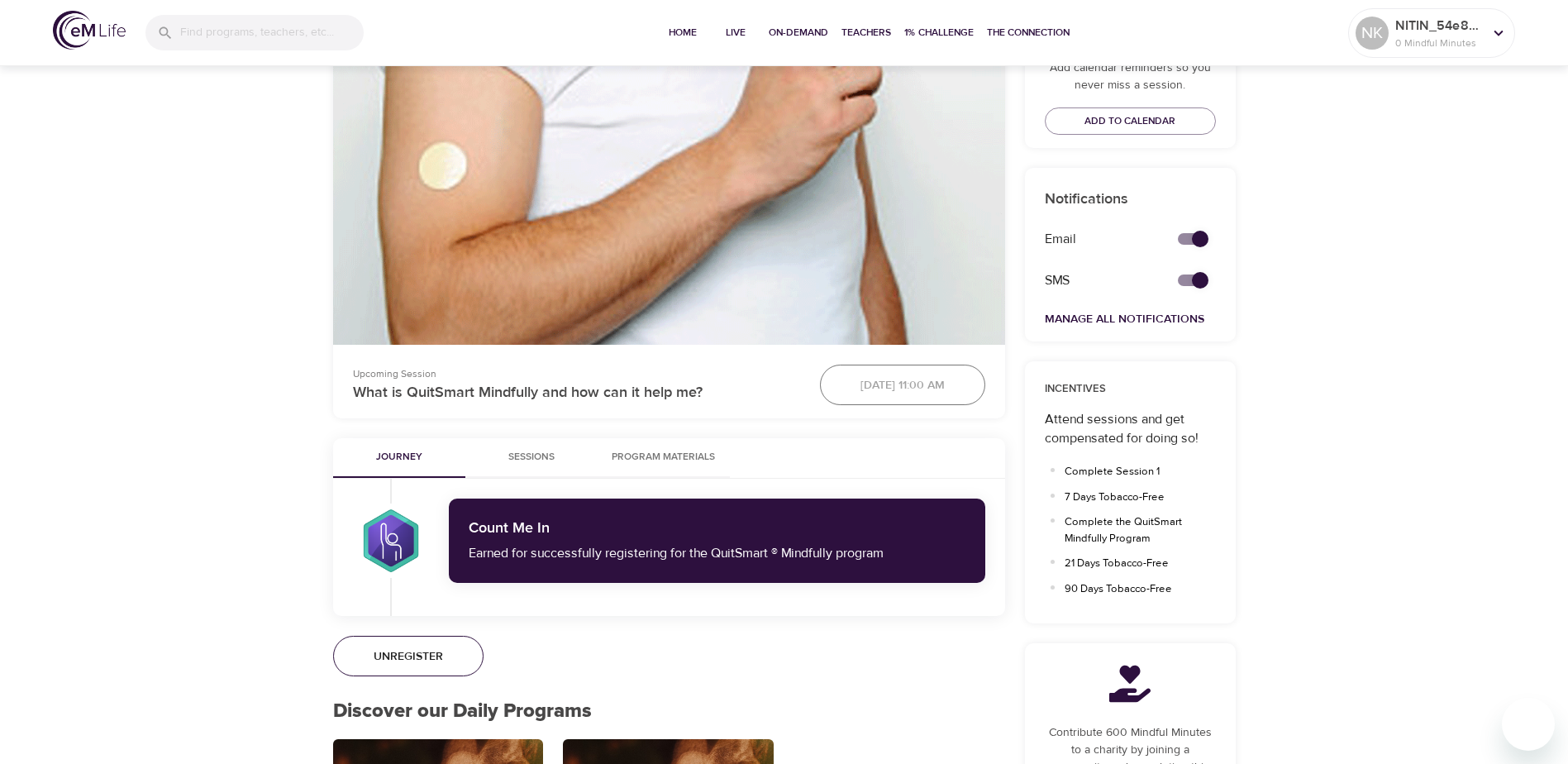
click at [503, 443] on button "Sessions" at bounding box center [531, 457] width 133 height 40
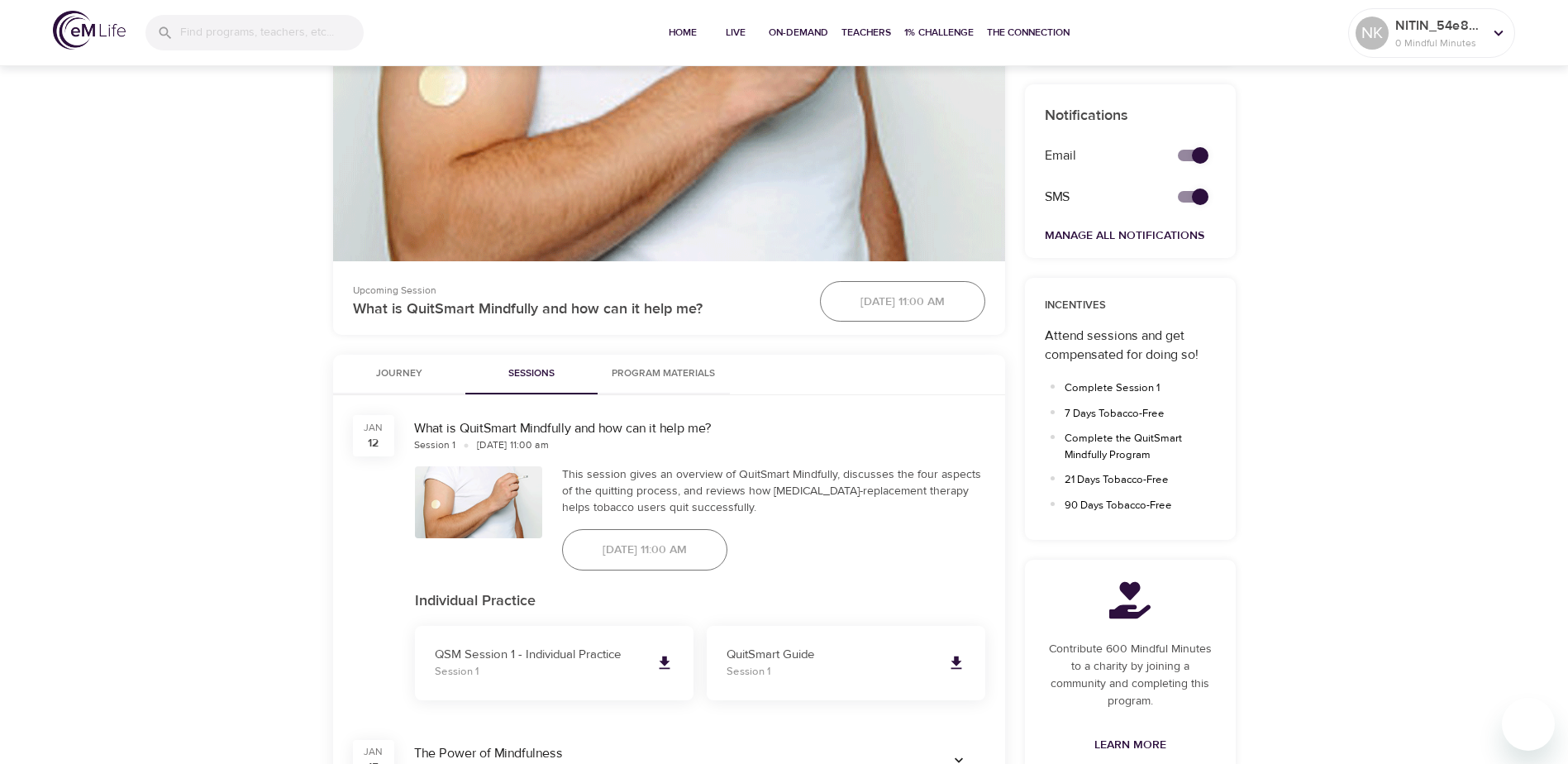
scroll to position [578, 0]
click at [685, 358] on button "Program Materials" at bounding box center [663, 375] width 133 height 40
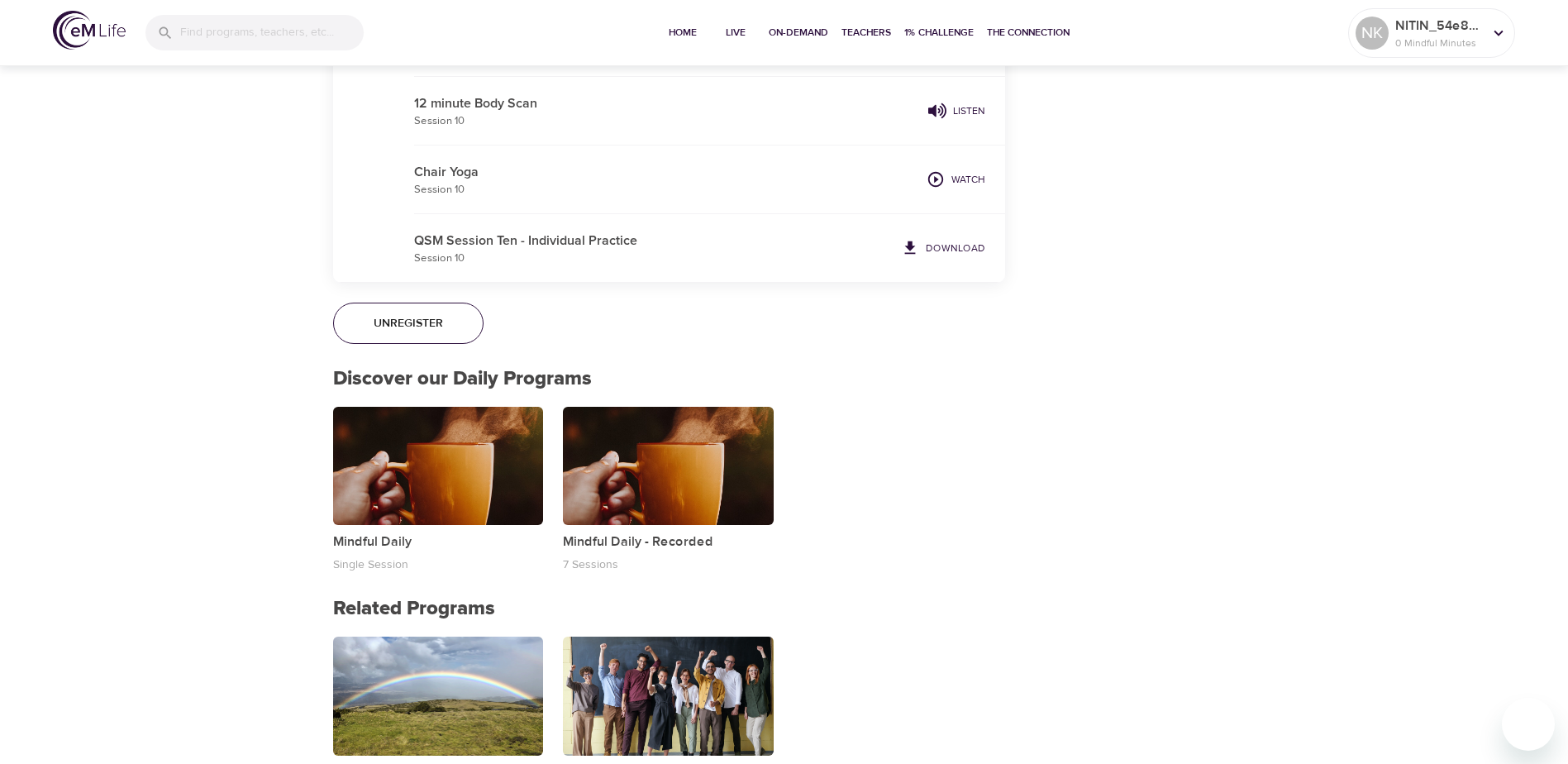
scroll to position [3593, 0]
